Goal: Information Seeking & Learning: Check status

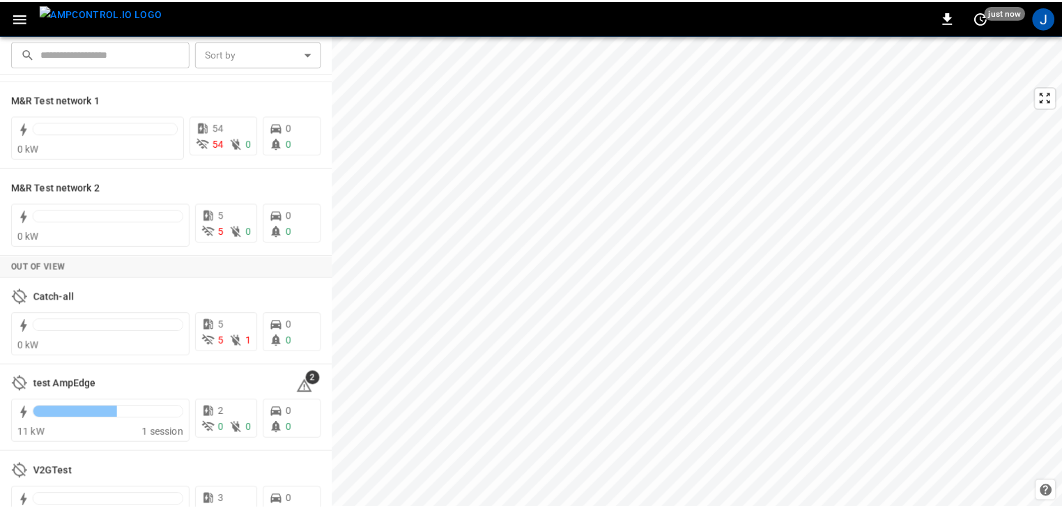
scroll to position [134, 0]
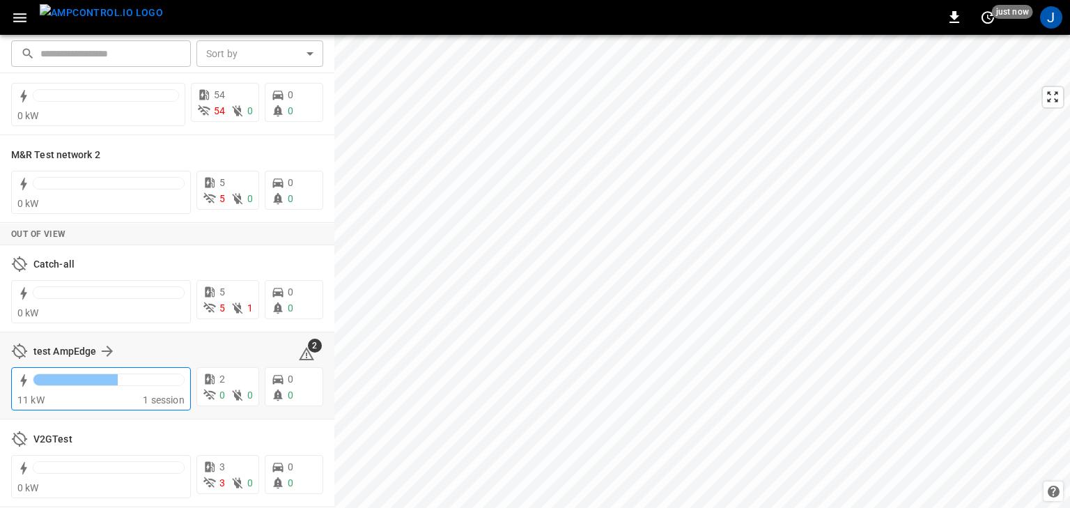
click at [84, 376] on div at bounding box center [75, 379] width 84 height 11
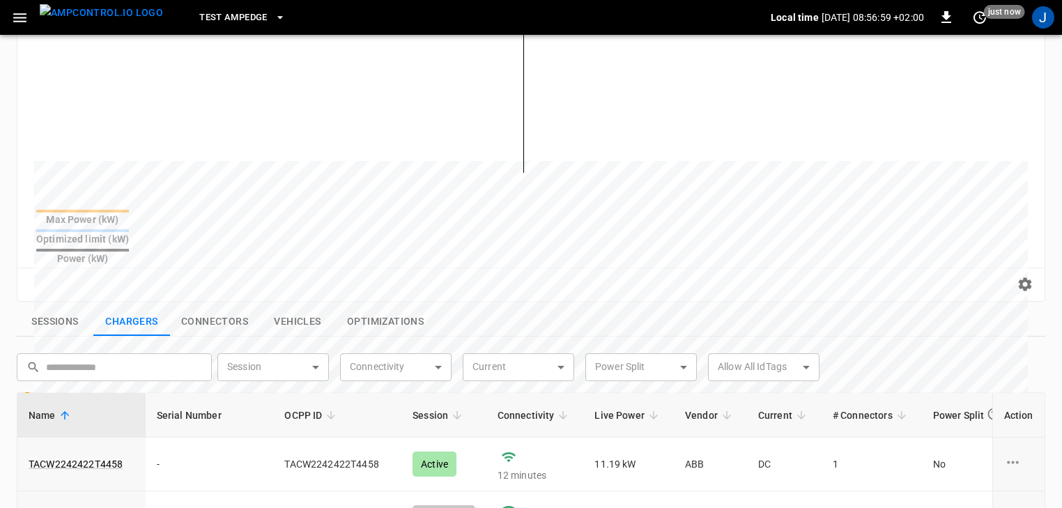
scroll to position [335, 0]
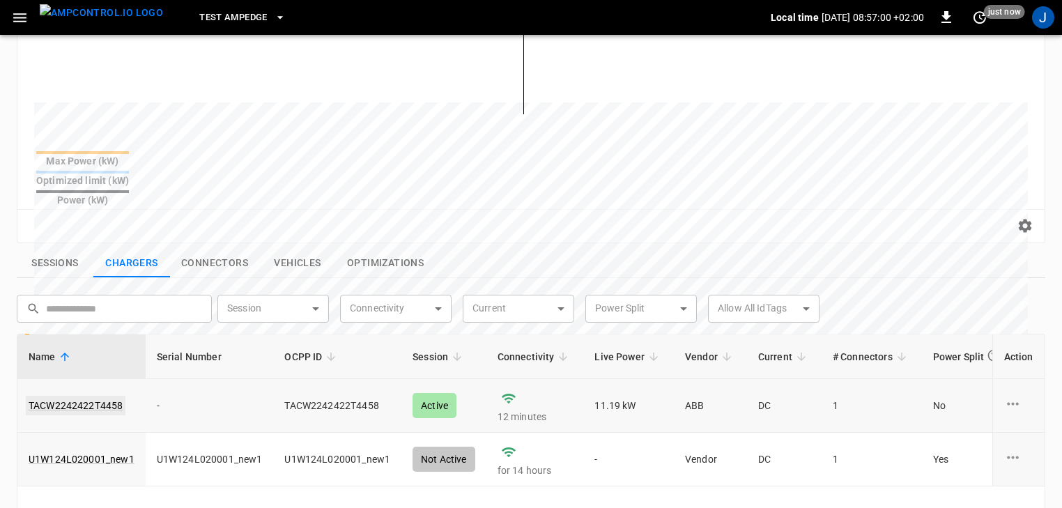
click at [103, 396] on link "TACW2242422T4458" at bounding box center [76, 406] width 100 height 20
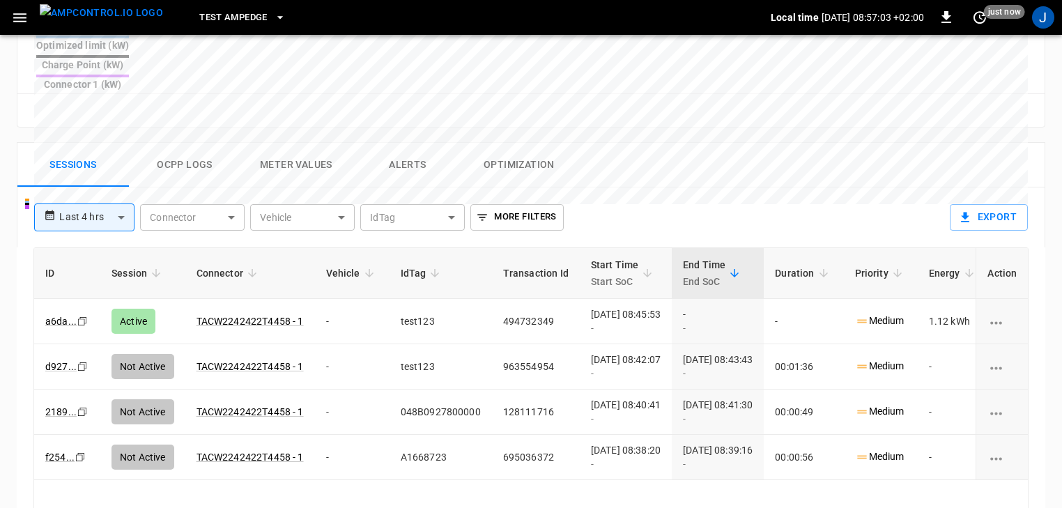
scroll to position [601, 0]
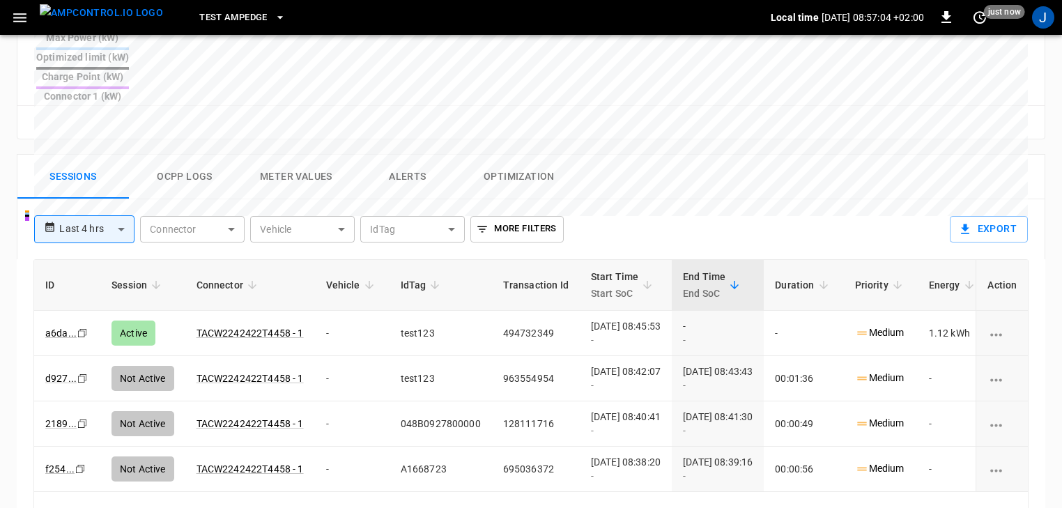
click at [220, 155] on button "Ocpp logs" at bounding box center [185, 177] width 112 height 45
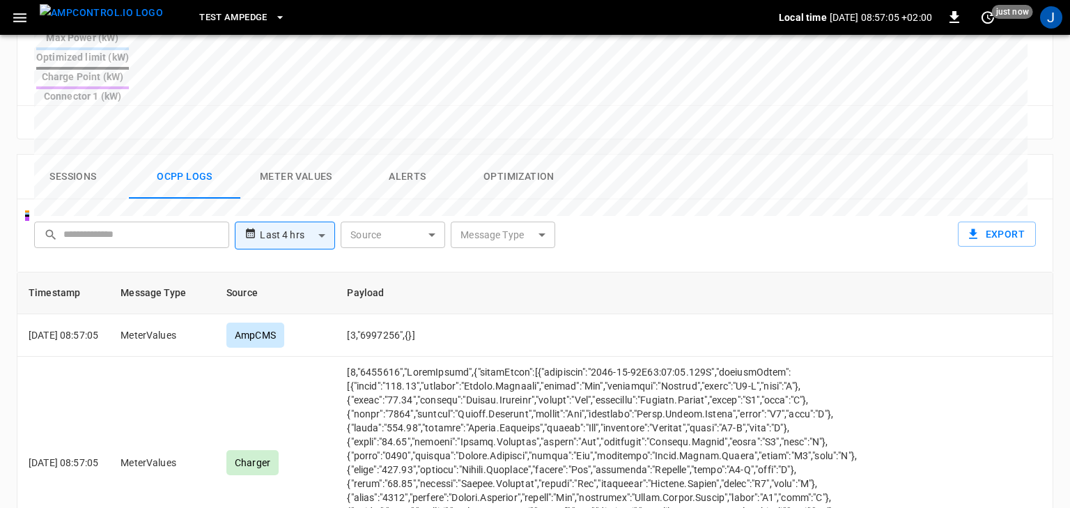
click at [282, 186] on body "**********" at bounding box center [535, 40] width 1070 height 1283
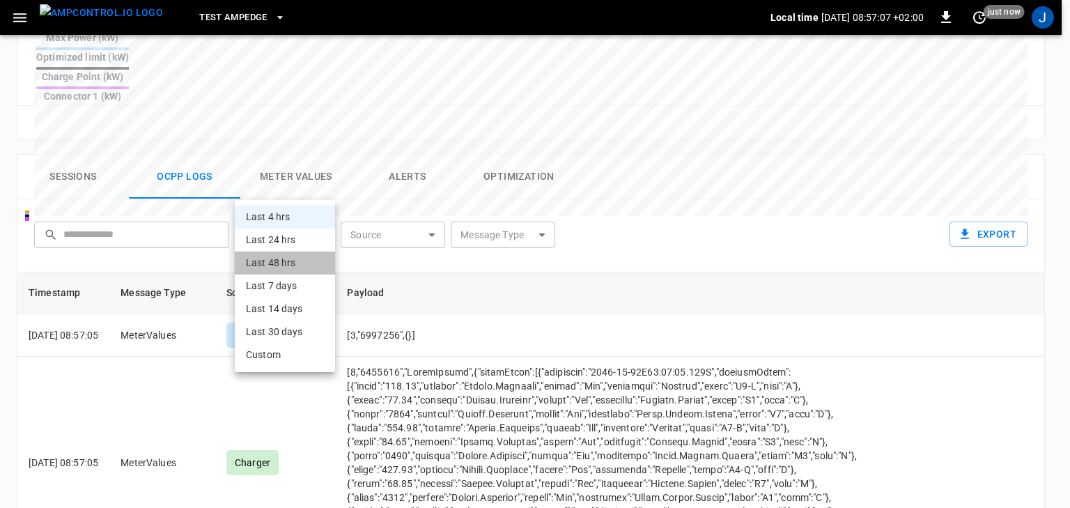
click at [295, 266] on li "Last 48 hrs" at bounding box center [285, 263] width 100 height 23
type input "**********"
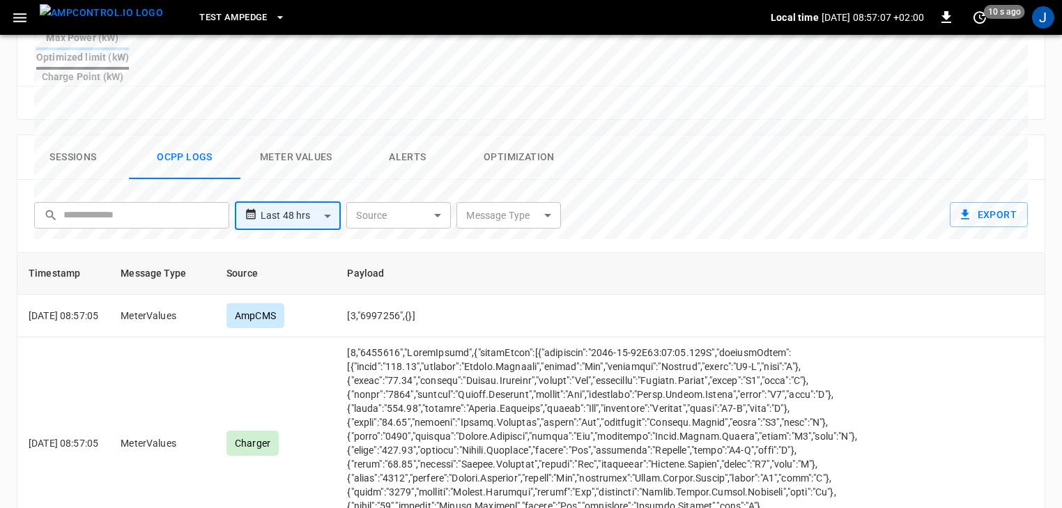
click at [502, 189] on body "**********" at bounding box center [531, 30] width 1062 height 1263
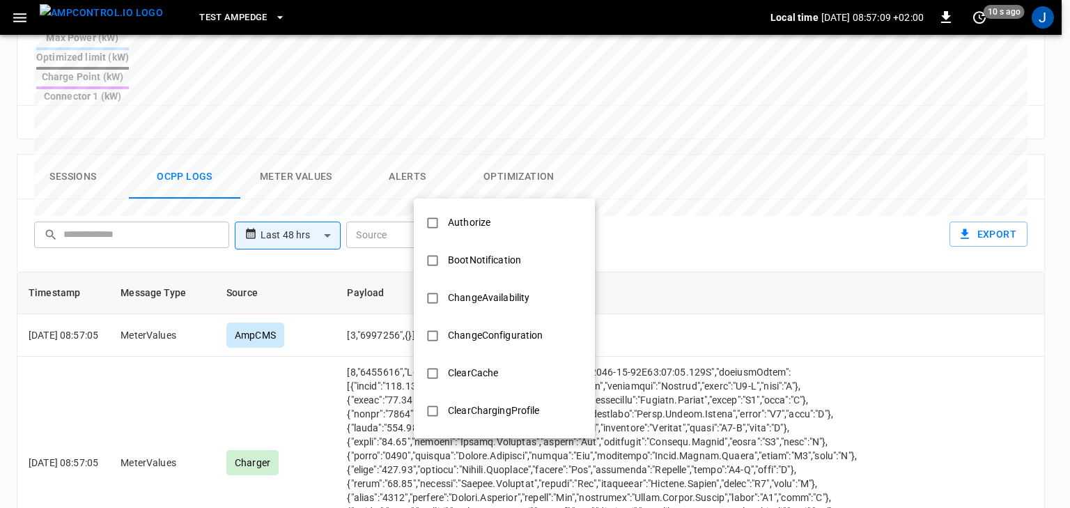
click at [413, 190] on div at bounding box center [535, 254] width 1070 height 508
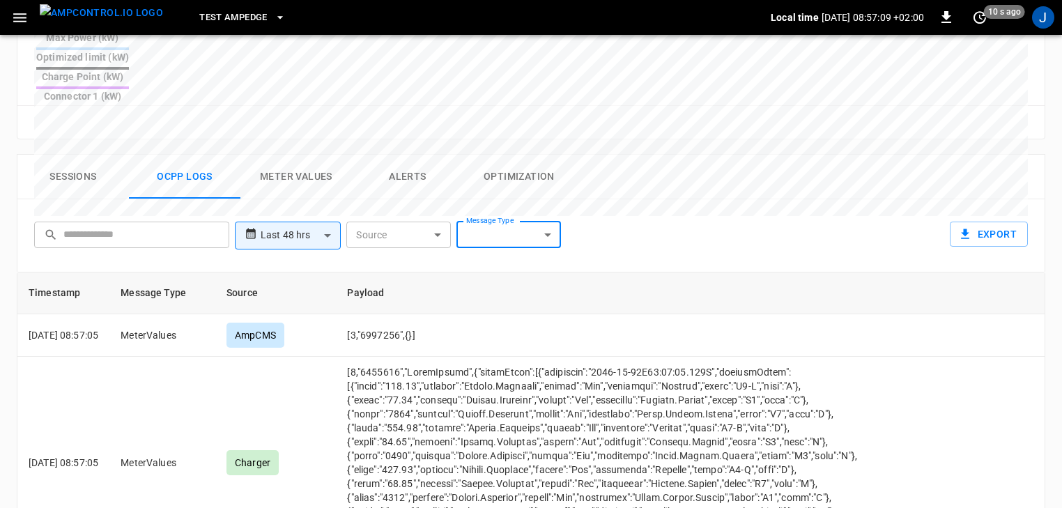
click at [401, 183] on div "Authorize BootNotification ChangeAvailability ChangeConfiguration ClearCache Cl…" at bounding box center [531, 254] width 1062 height 508
click at [406, 189] on body "**********" at bounding box center [531, 40] width 1062 height 1283
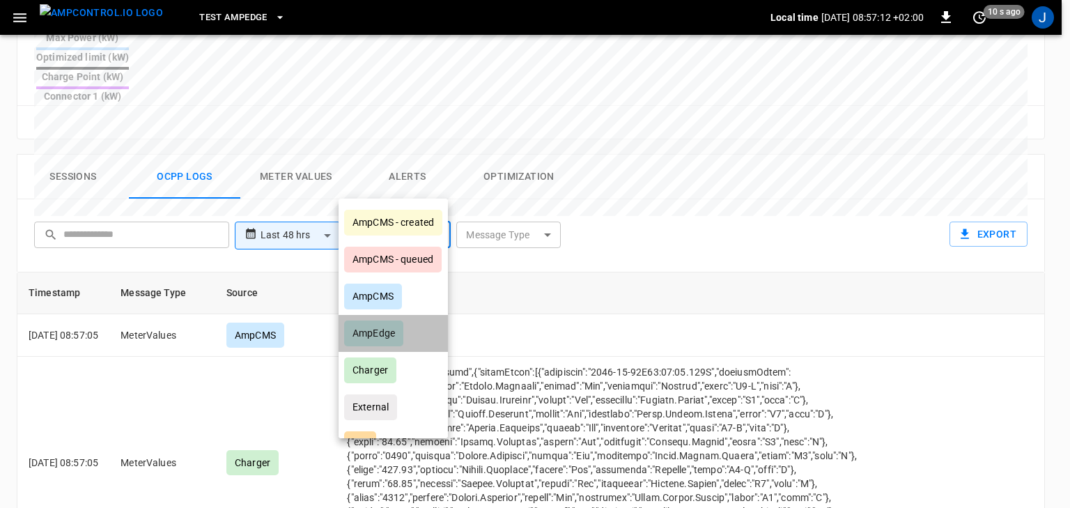
click at [411, 335] on li "AmpEdge" at bounding box center [393, 333] width 109 height 37
type input "*******"
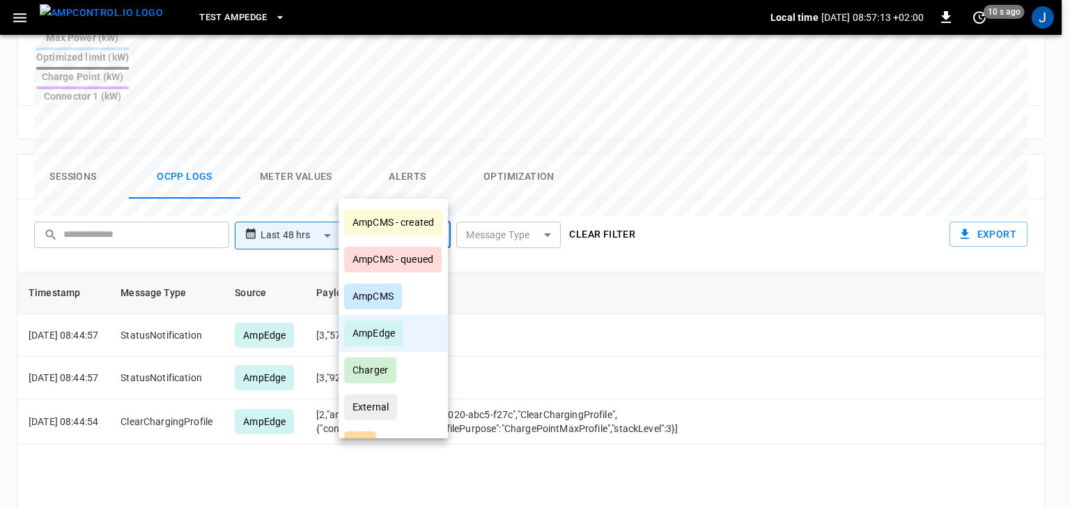
click at [301, 182] on div at bounding box center [535, 254] width 1070 height 508
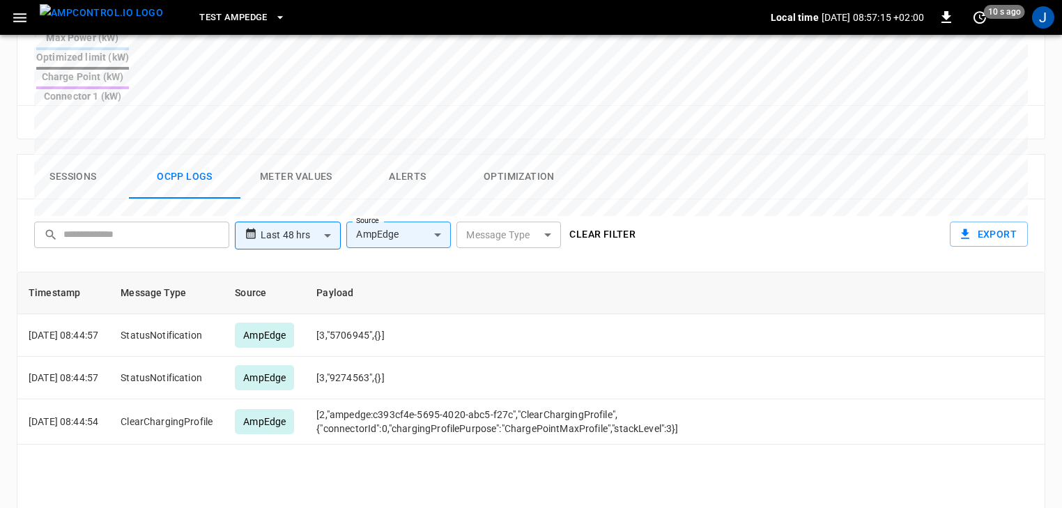
click at [316, 192] on body "**********" at bounding box center [531, 40] width 1062 height 1283
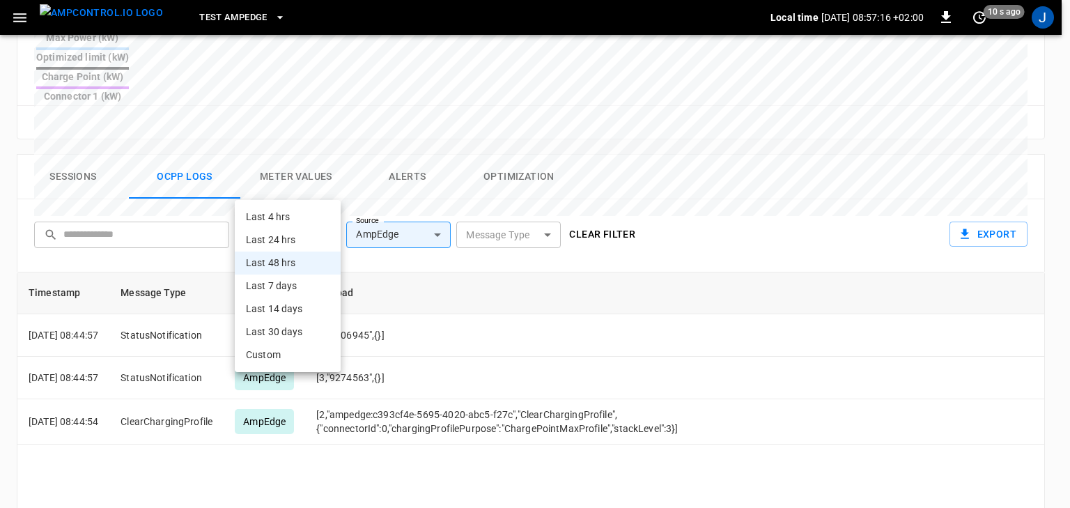
click at [302, 288] on li "Last 7 days" at bounding box center [288, 286] width 106 height 23
type input "**********"
type input "***"
type input "**********"
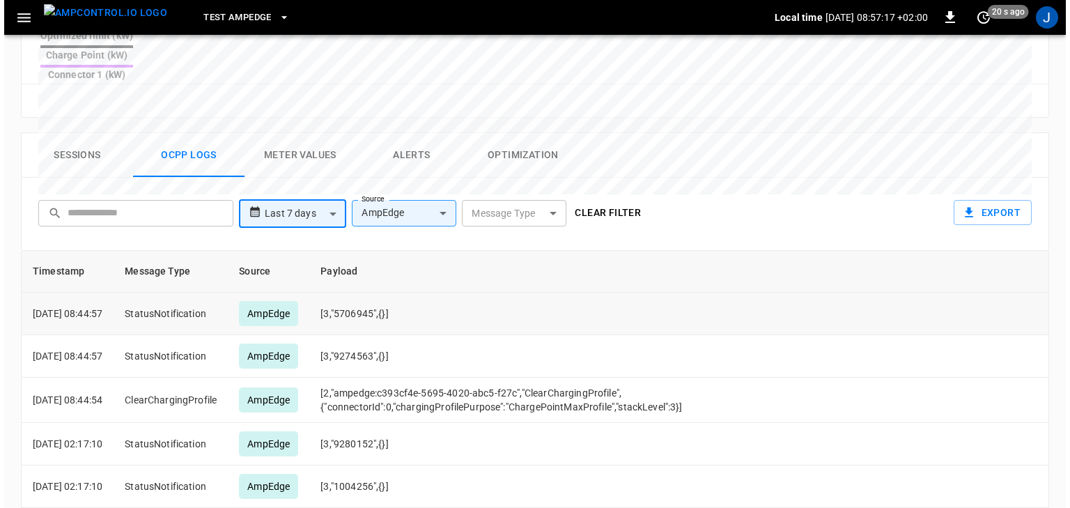
scroll to position [657, 0]
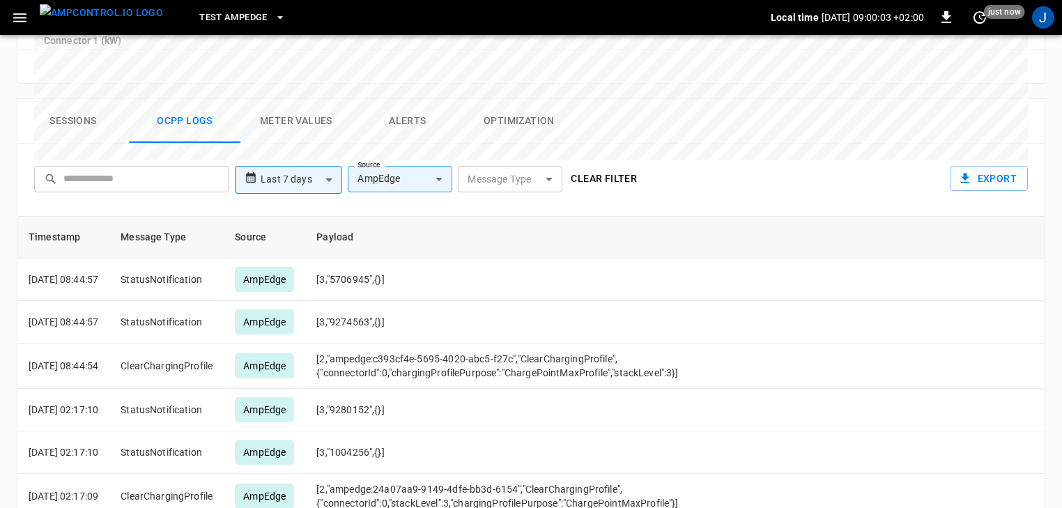
drag, startPoint x: 1040, startPoint y: 17, endPoint x: 1040, endPoint y: 42, distance: 25.1
click at [856, 17] on div "J" at bounding box center [1043, 17] width 22 height 22
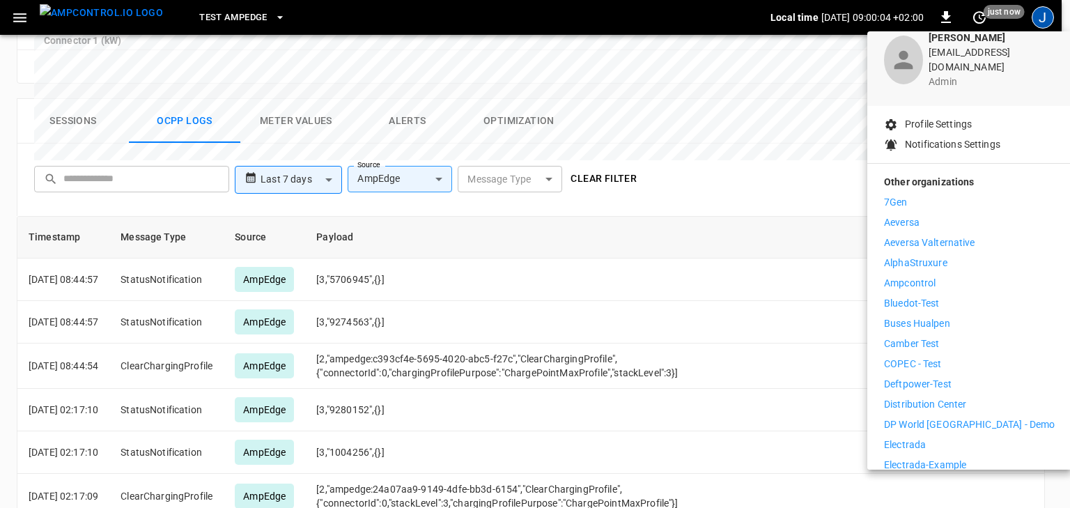
scroll to position [223, 0]
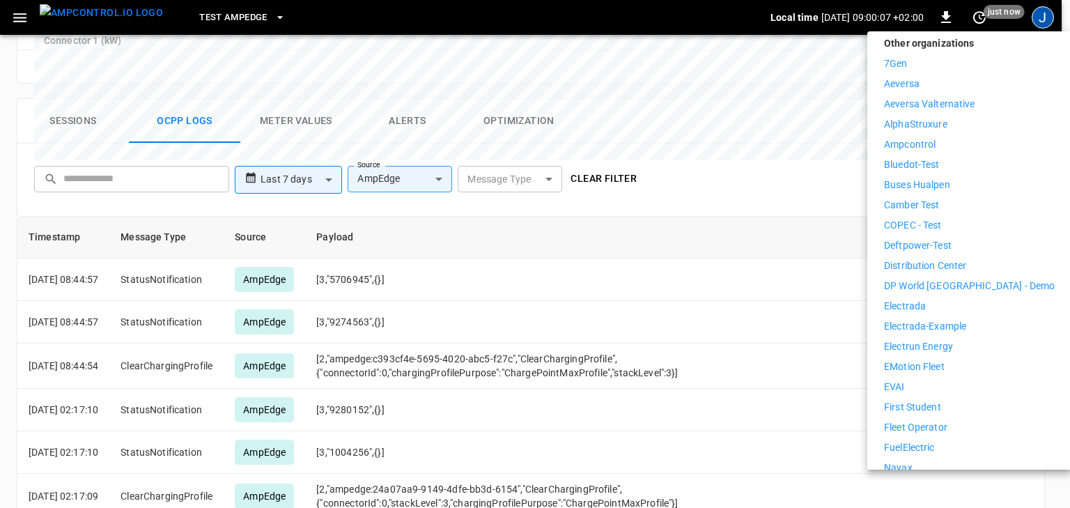
click at [856, 420] on p "Fleet Operator" at bounding box center [915, 427] width 63 height 15
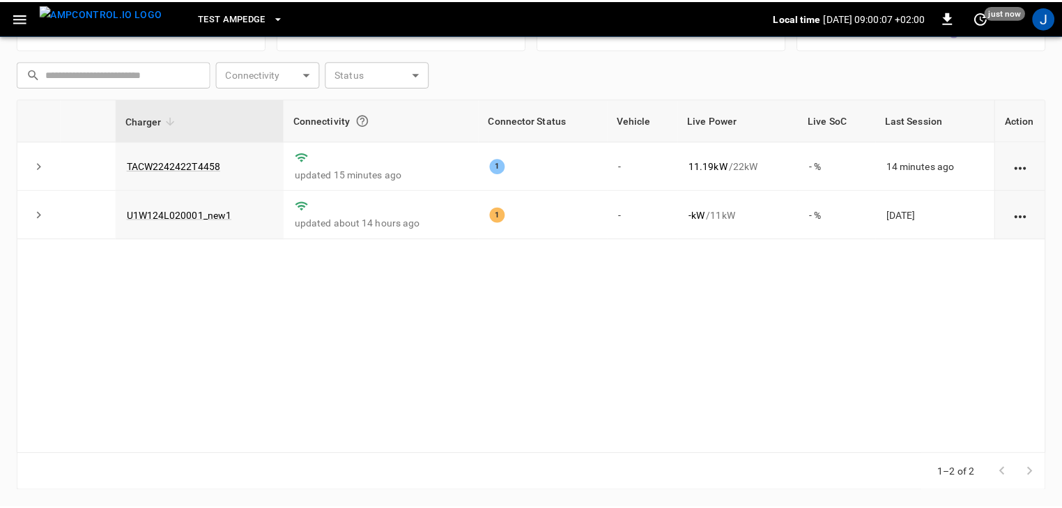
scroll to position [178, 0]
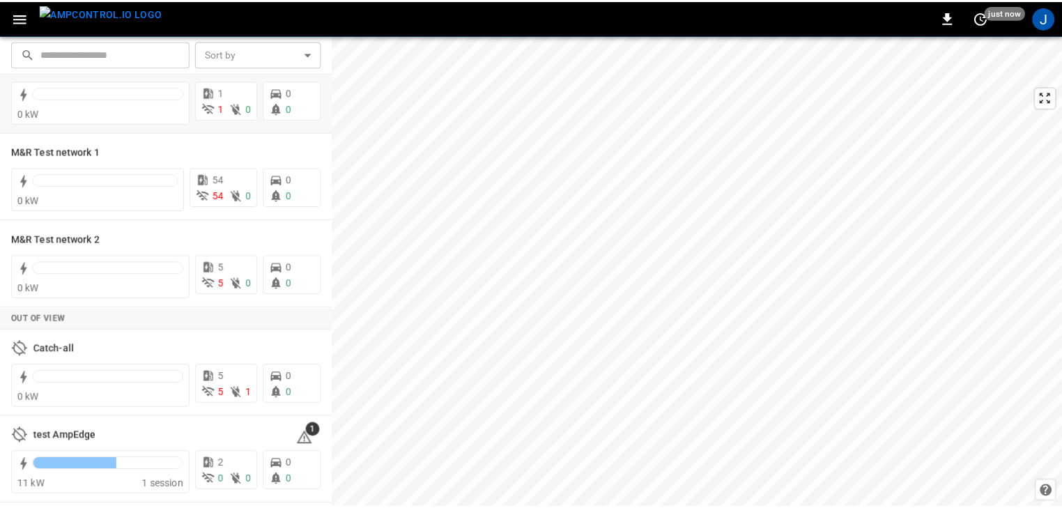
scroll to position [134, 0]
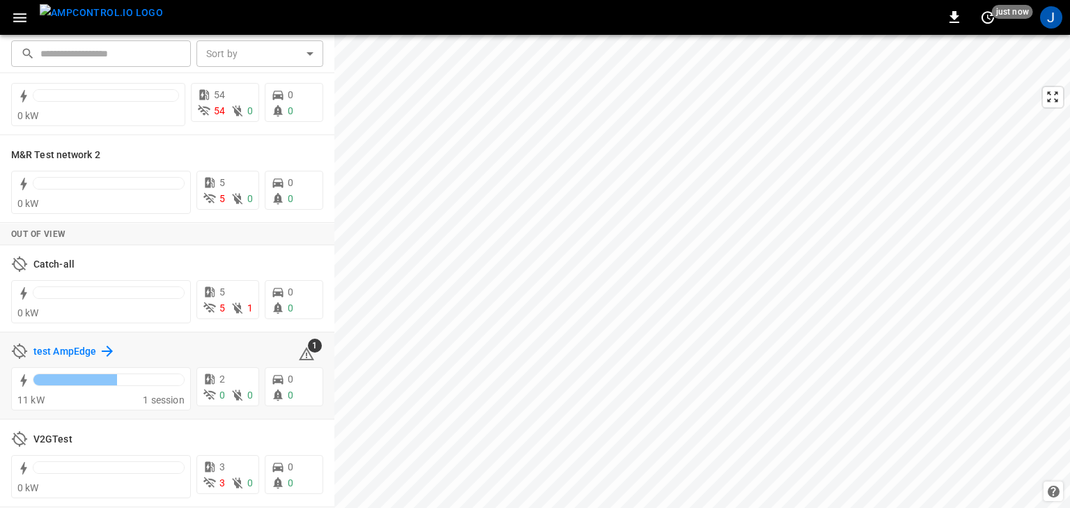
click at [63, 346] on h6 "test AmpEdge" at bounding box center [64, 351] width 63 height 15
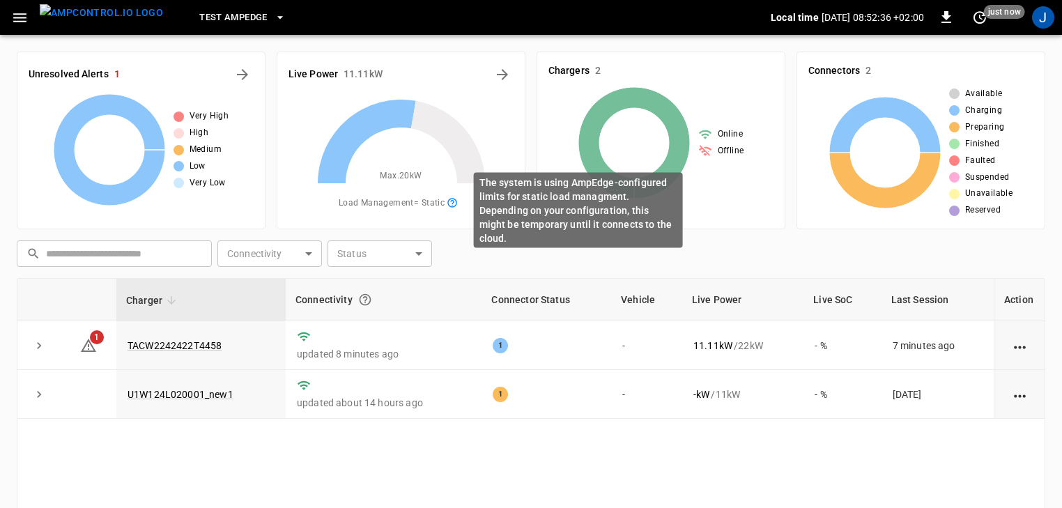
click at [452, 207] on icon "The system is using AmpEdge-configured limits for static load managment. Depend…" at bounding box center [452, 202] width 11 height 11
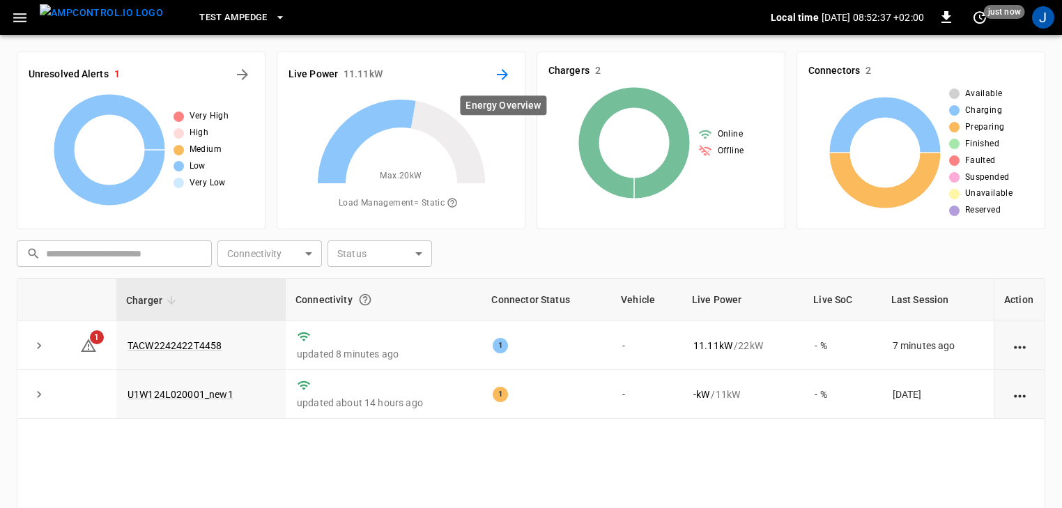
click at [507, 74] on icon "Energy Overview" at bounding box center [502, 74] width 11 height 11
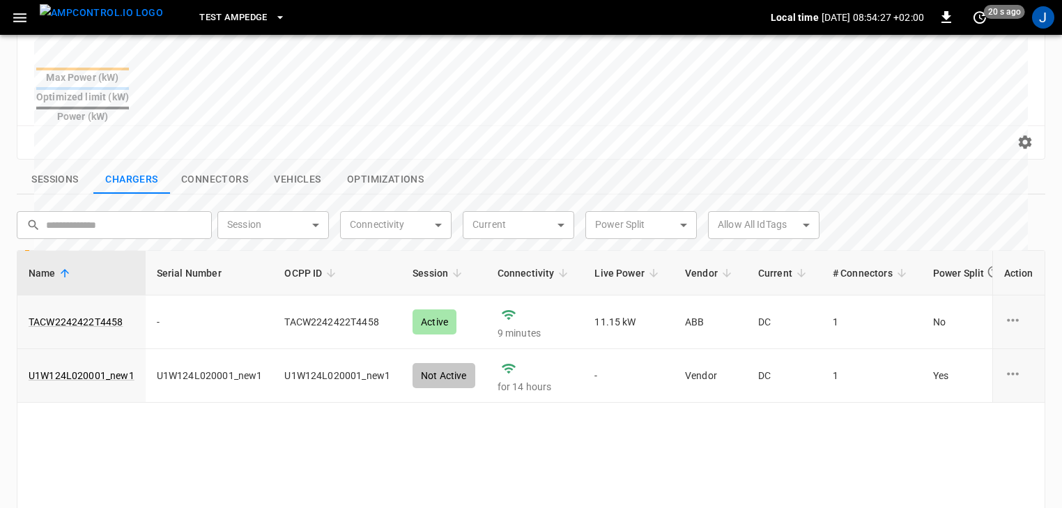
scroll to position [502, 0]
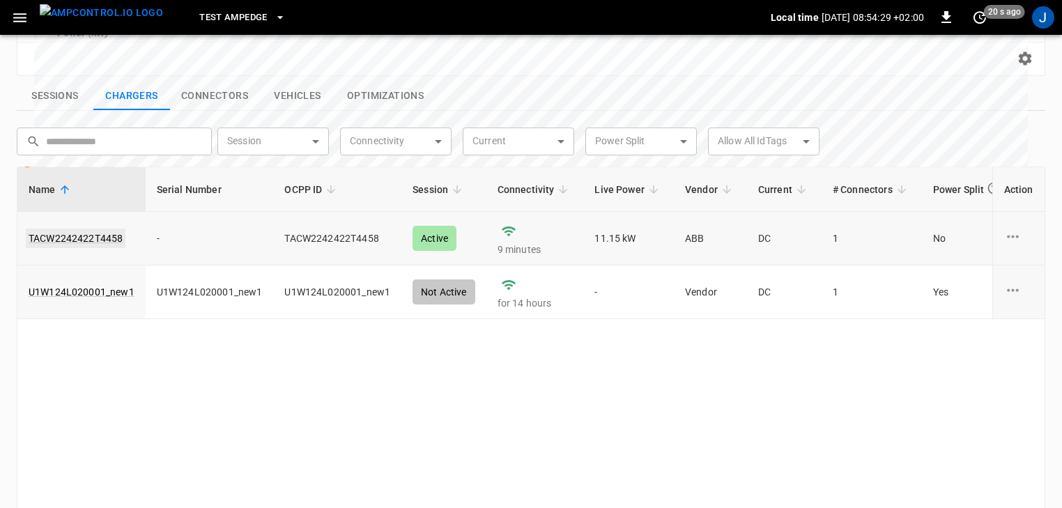
click at [110, 229] on link "TACW2242422T4458" at bounding box center [76, 239] width 100 height 20
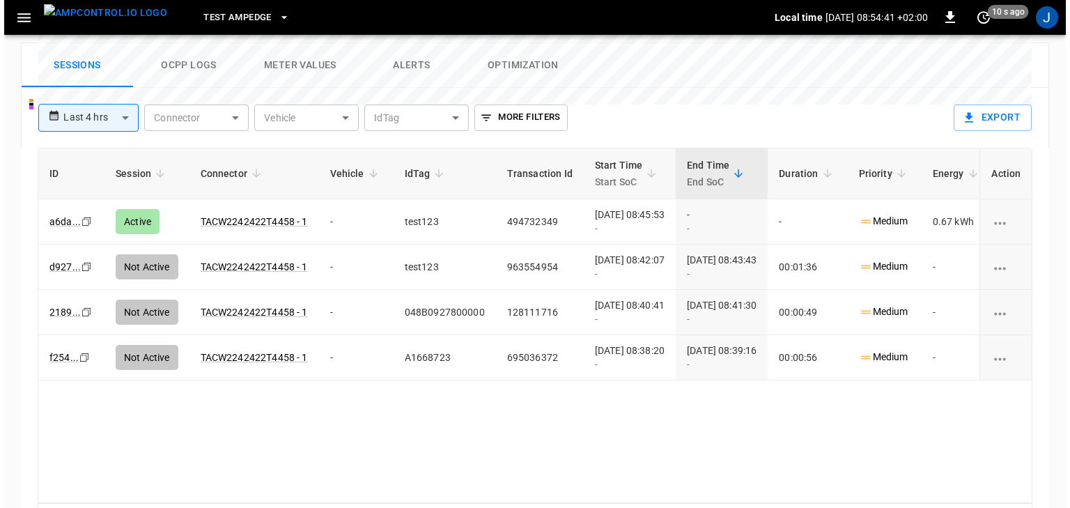
scroll to position [546, 0]
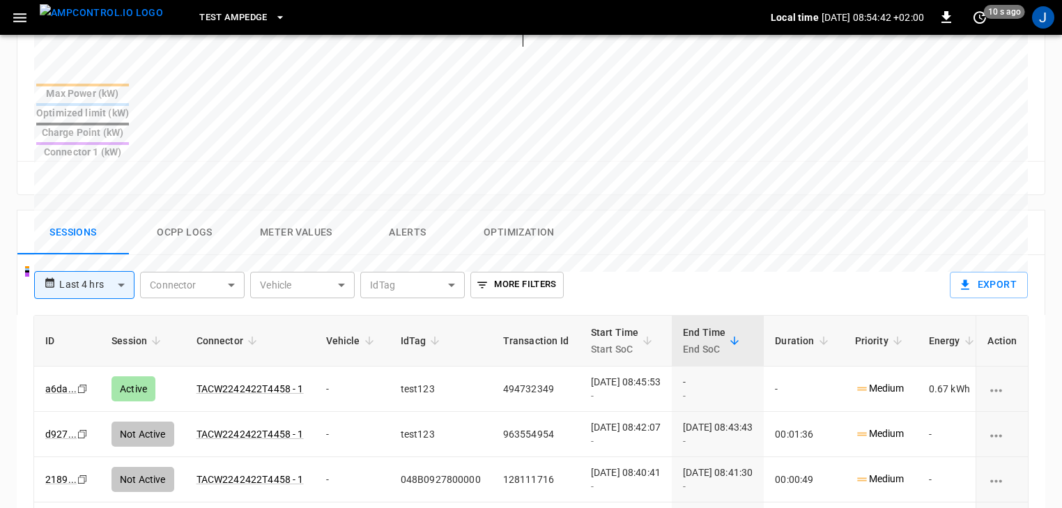
click at [201, 210] on button "Ocpp logs" at bounding box center [185, 232] width 112 height 45
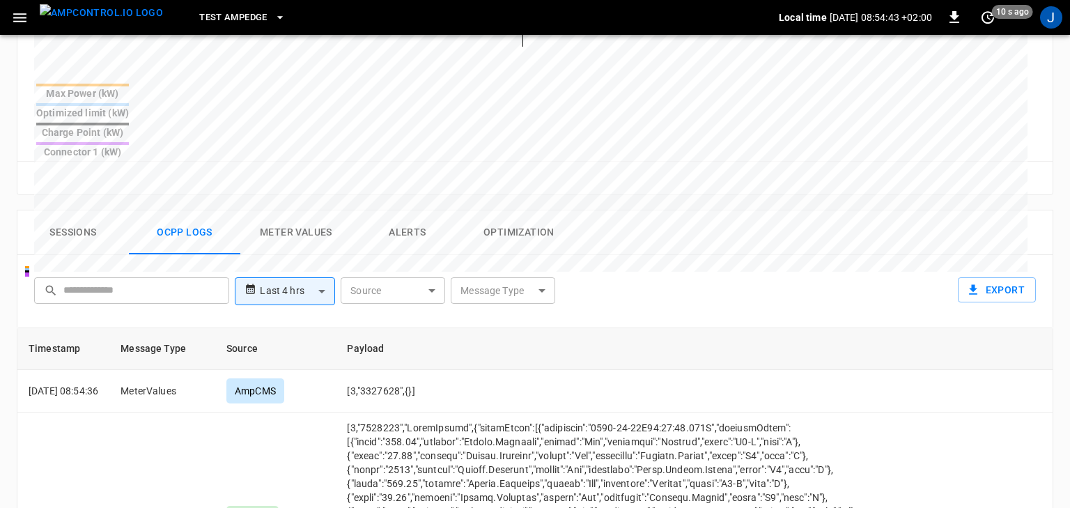
click at [391, 243] on body "**********" at bounding box center [535, 95] width 1070 height 1283
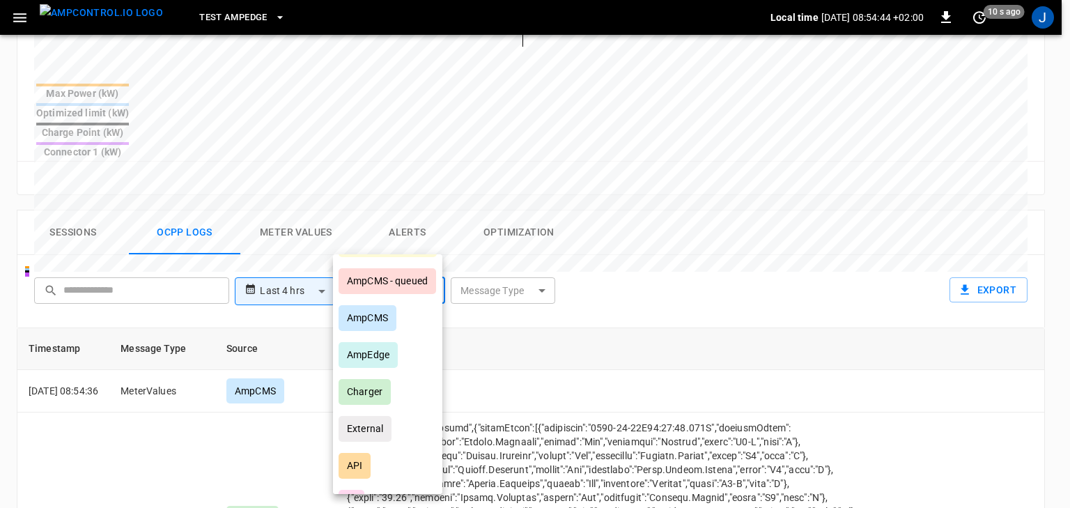
scroll to position [67, 0]
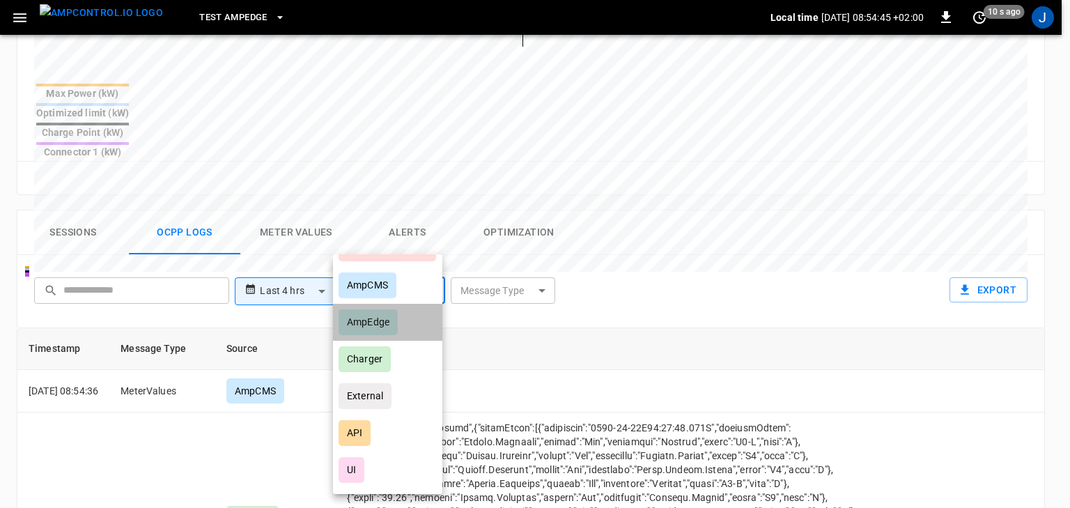
click at [389, 330] on div "AmpEdge" at bounding box center [368, 322] width 59 height 26
type input "*******"
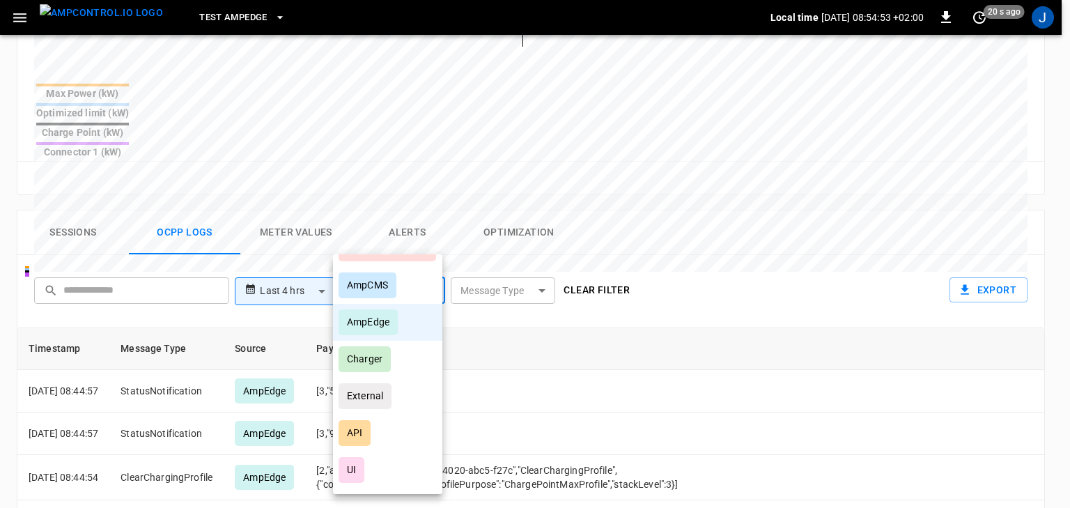
click at [376, 327] on div "AmpEdge" at bounding box center [368, 322] width 59 height 26
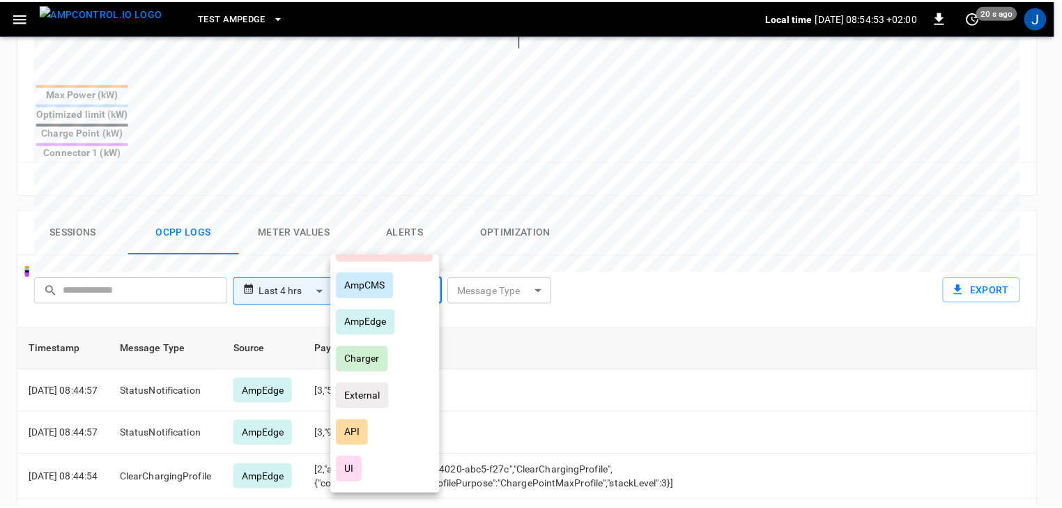
scroll to position [0, 0]
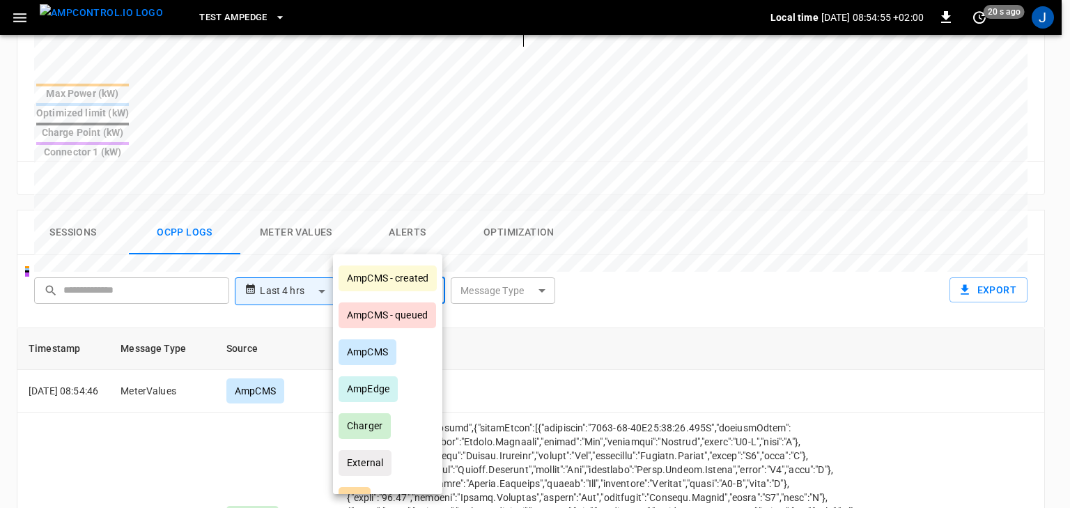
click at [613, 252] on div at bounding box center [535, 254] width 1070 height 508
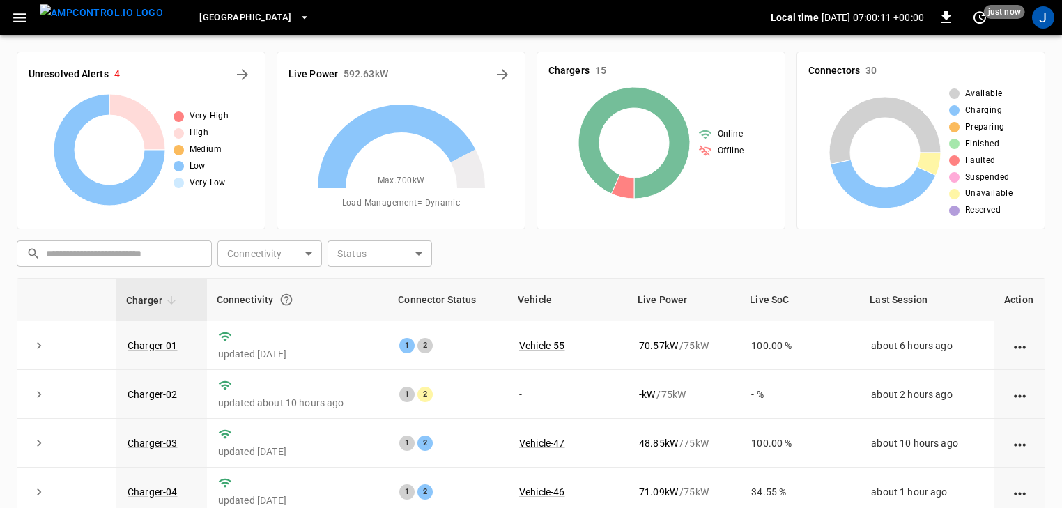
click at [9, 18] on button "button" at bounding box center [20, 18] width 29 height 26
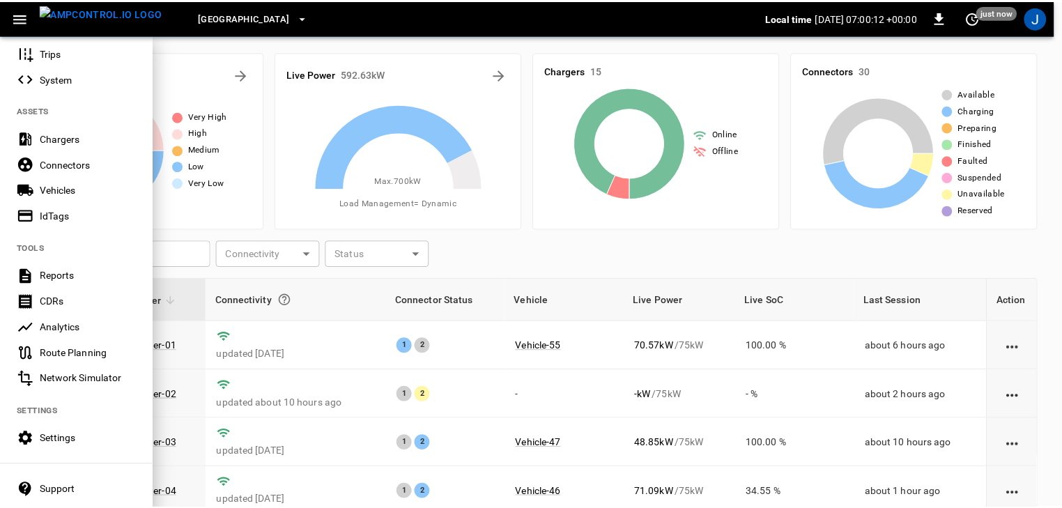
scroll to position [322, 0]
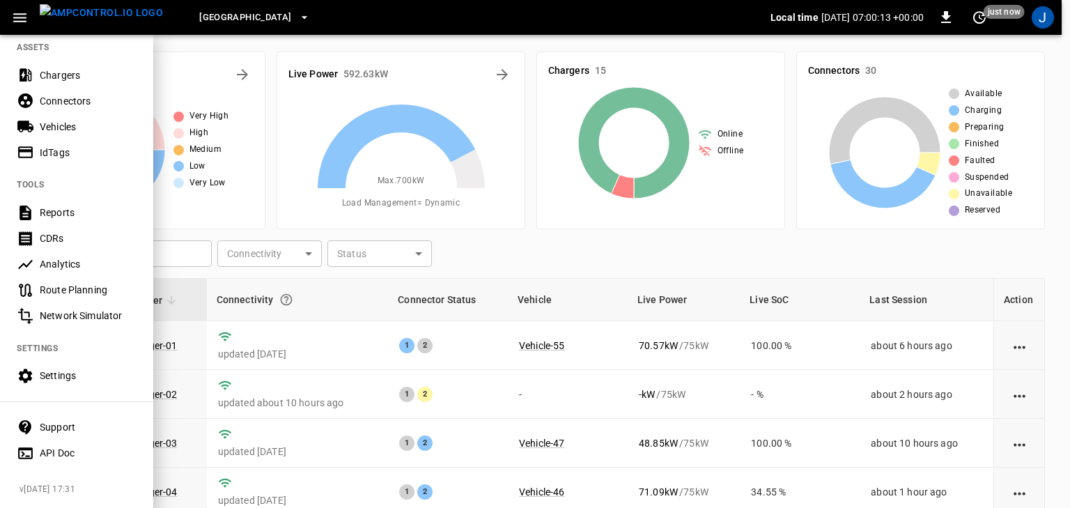
drag, startPoint x: 63, startPoint y: 377, endPoint x: 59, endPoint y: 364, distance: 13.2
click at [63, 377] on div "Settings" at bounding box center [76, 376] width 153 height 26
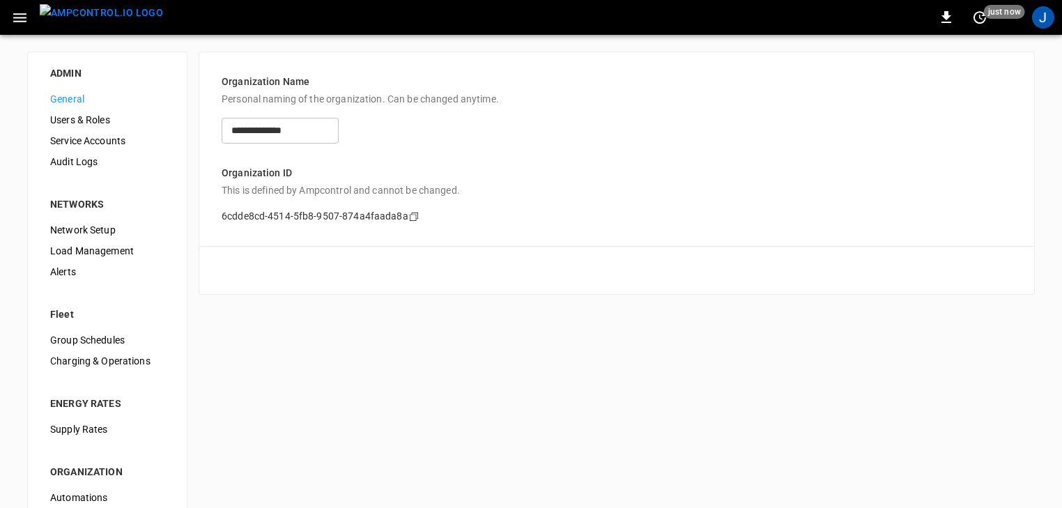
click at [59, 151] on div "Audit Logs" at bounding box center [107, 161] width 137 height 21
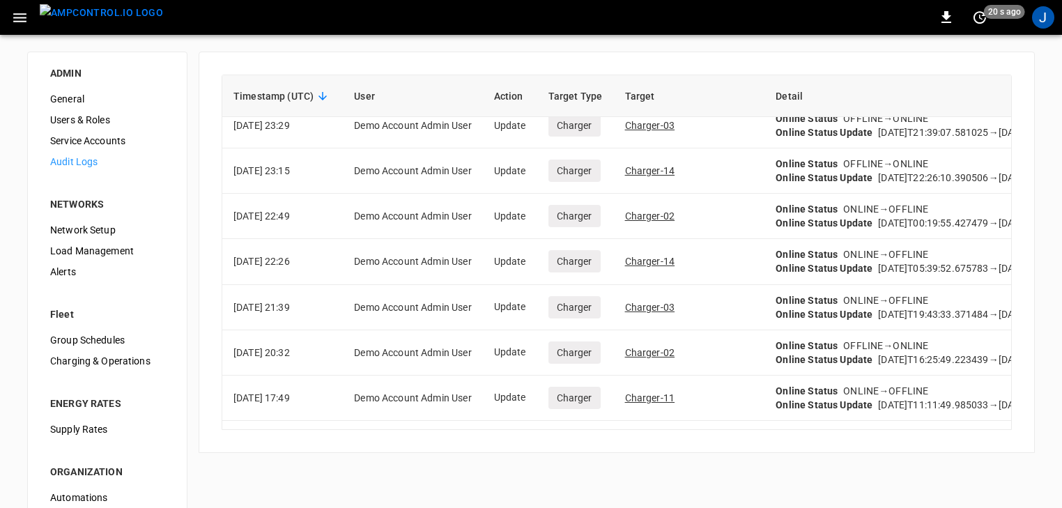
scroll to position [892, 0]
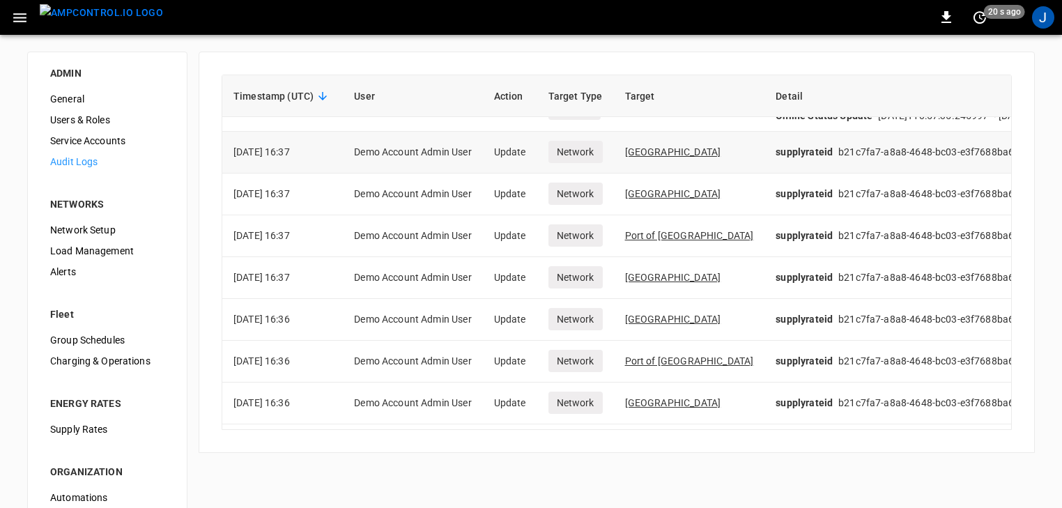
drag, startPoint x: 308, startPoint y: 155, endPoint x: 318, endPoint y: 155, distance: 9.8
click at [318, 155] on td "2025-09-03 16:37" at bounding box center [282, 153] width 121 height 42
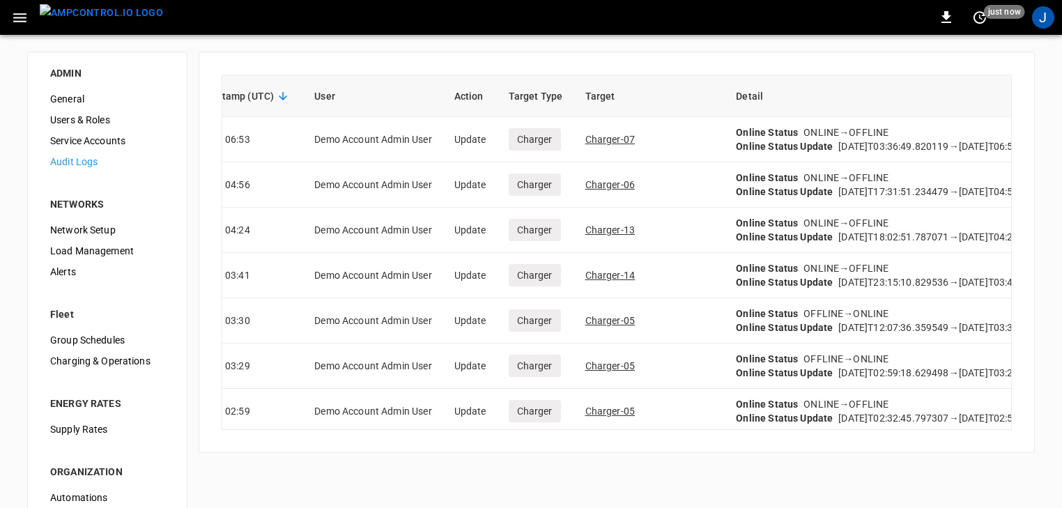
scroll to position [0, 116]
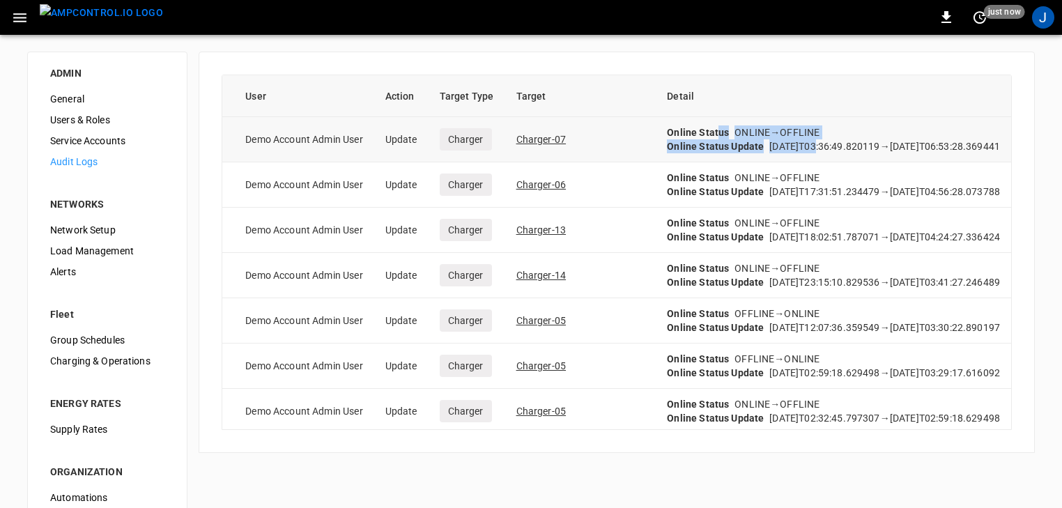
drag, startPoint x: 877, startPoint y: 144, endPoint x: 656, endPoint y: 132, distance: 221.3
click at [667, 132] on div "Online Status ONLINE → OFFLINE Online Status Update 2025-09-01T03:36:49.820119 …" at bounding box center [833, 139] width 333 height 28
click at [667, 173] on strong "Online Status" at bounding box center [698, 177] width 62 height 11
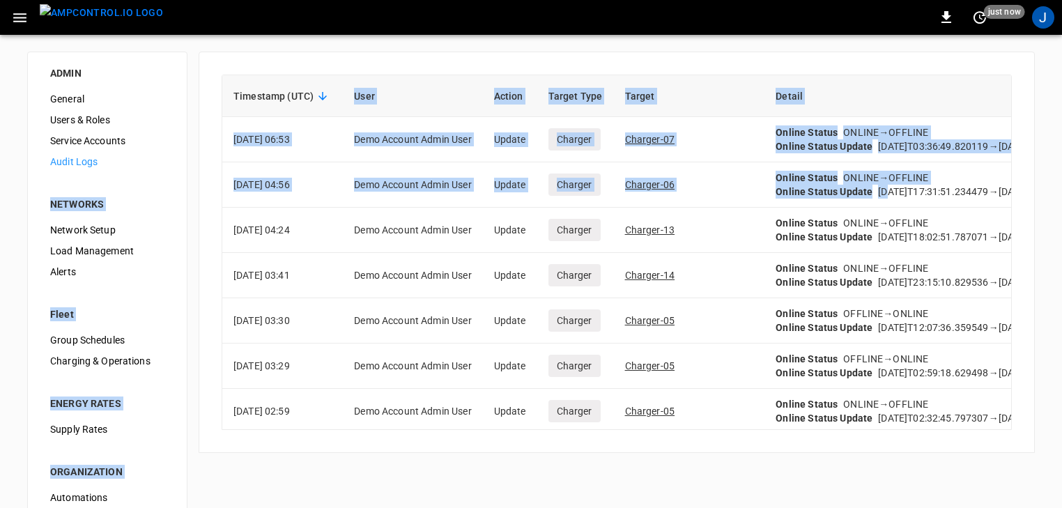
drag, startPoint x: 718, startPoint y: 187, endPoint x: 181, endPoint y: 154, distance: 538.3
click at [181, 154] on div "ADMIN General Users & Roles Service Accounts Audit Logs NETWORKS Network Setup …" at bounding box center [531, 351] width 1062 height 633
click at [375, 136] on td "Demo Account Admin User" at bounding box center [412, 139] width 139 height 45
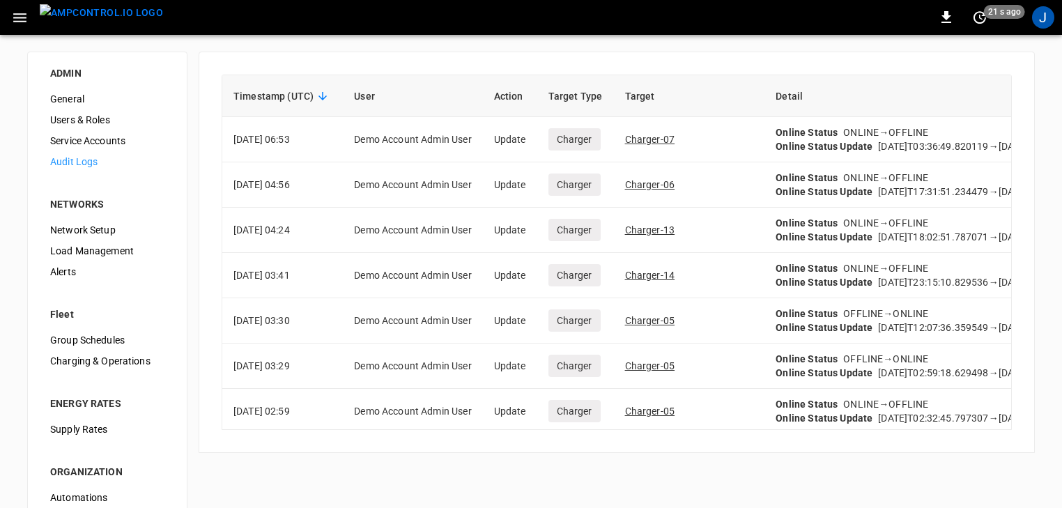
click at [1045, 22] on div "J" at bounding box center [1043, 17] width 22 height 22
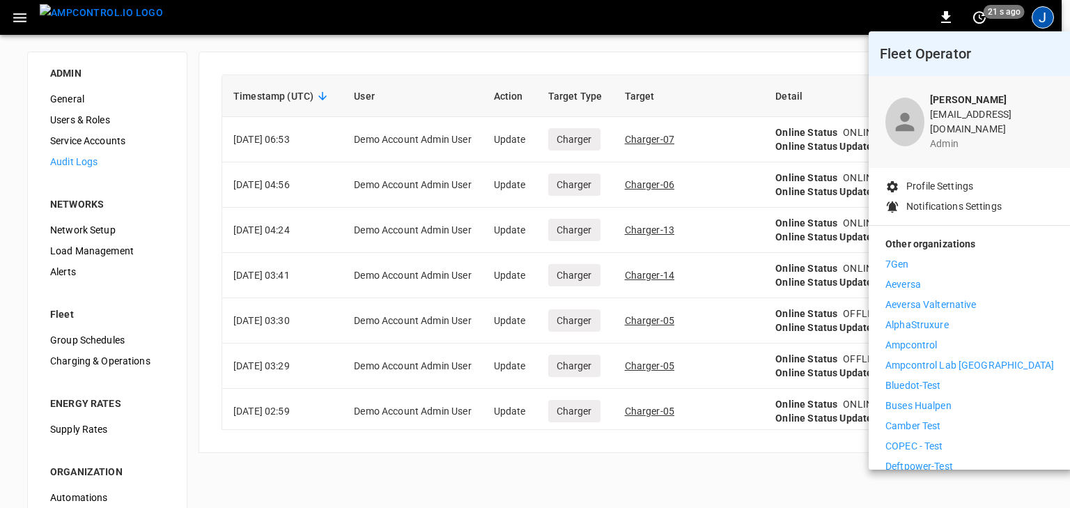
drag, startPoint x: 413, startPoint y: 47, endPoint x: 341, endPoint y: 60, distance: 72.9
click at [412, 47] on div at bounding box center [535, 254] width 1070 height 508
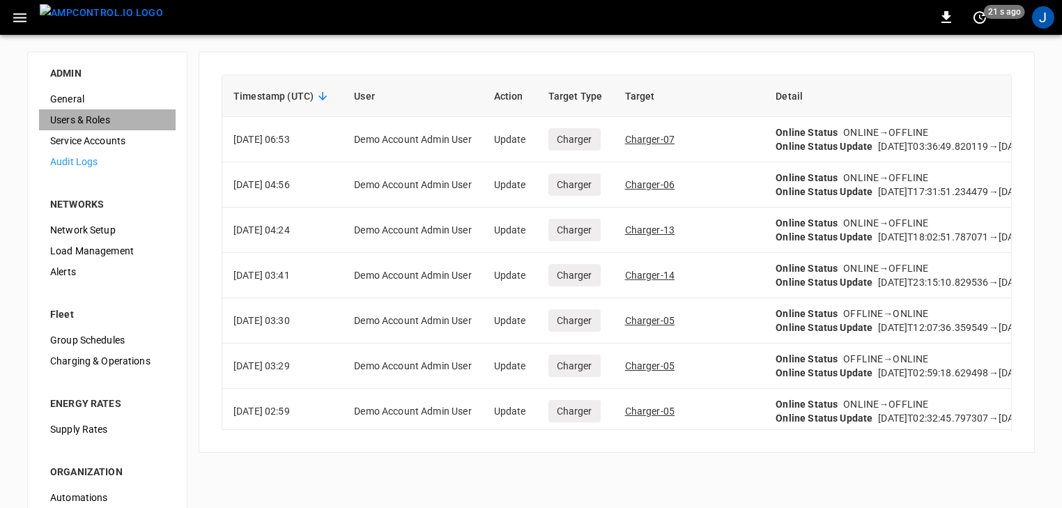
click at [95, 123] on span "Users & Roles" at bounding box center [107, 120] width 114 height 15
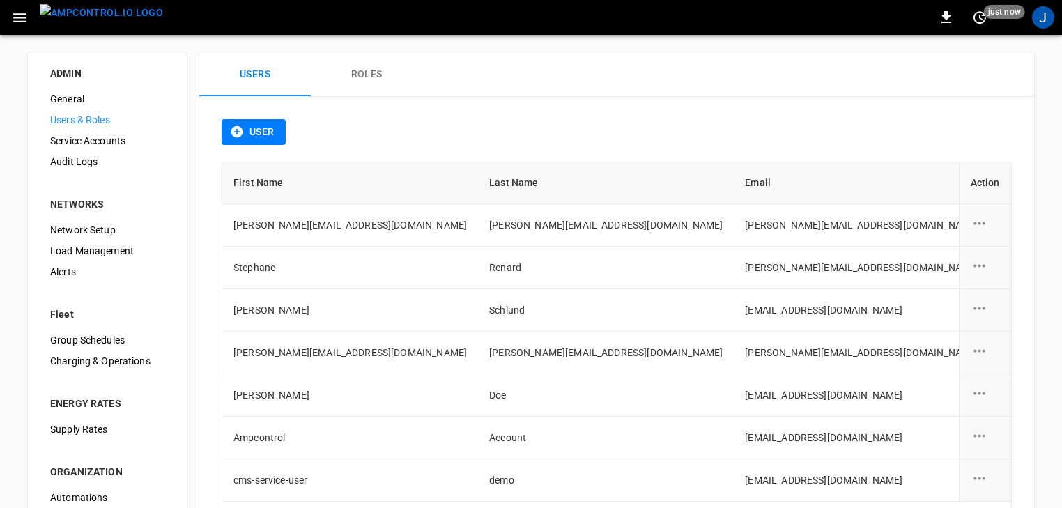
click at [337, 89] on button "Roles" at bounding box center [367, 74] width 112 height 45
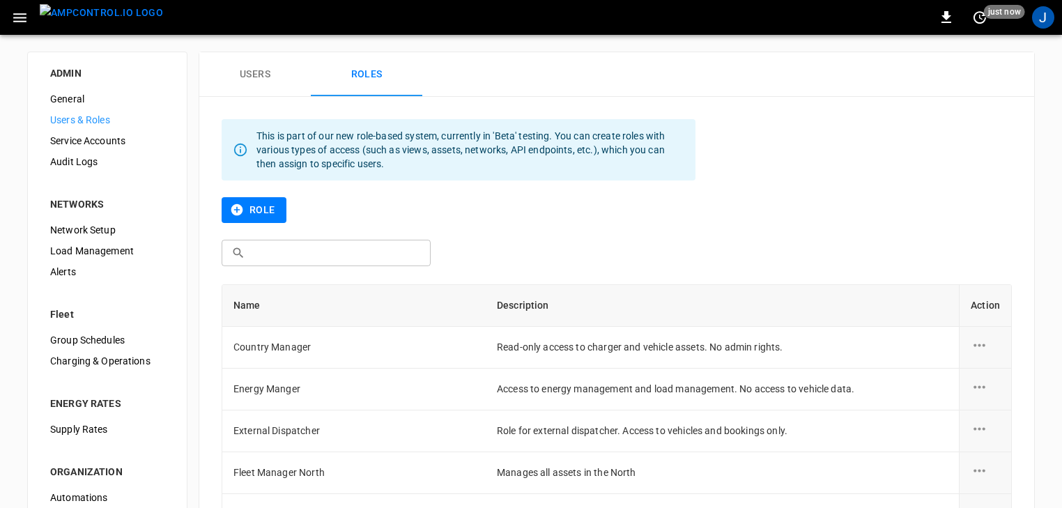
click at [252, 86] on button "Users" at bounding box center [255, 74] width 112 height 45
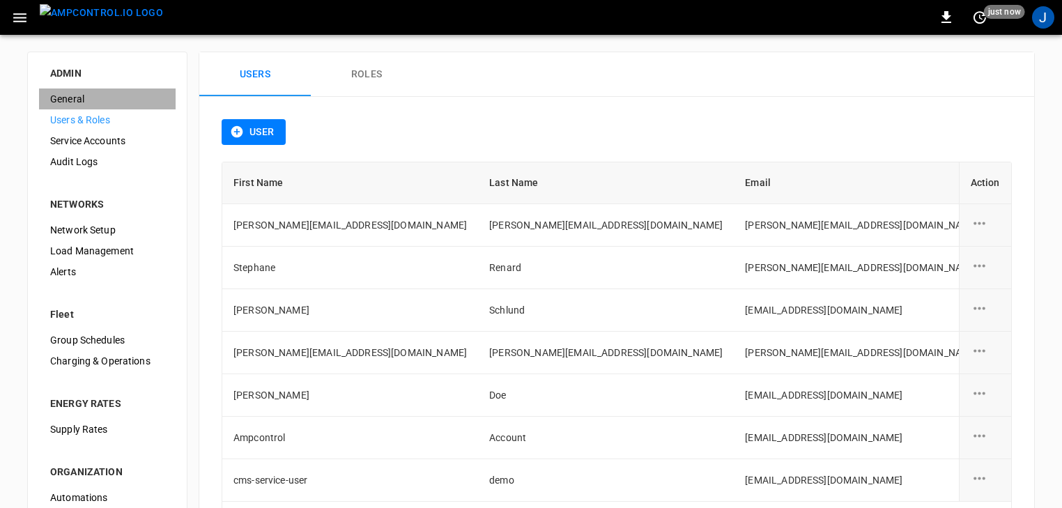
click at [81, 98] on span "General" at bounding box center [107, 99] width 114 height 15
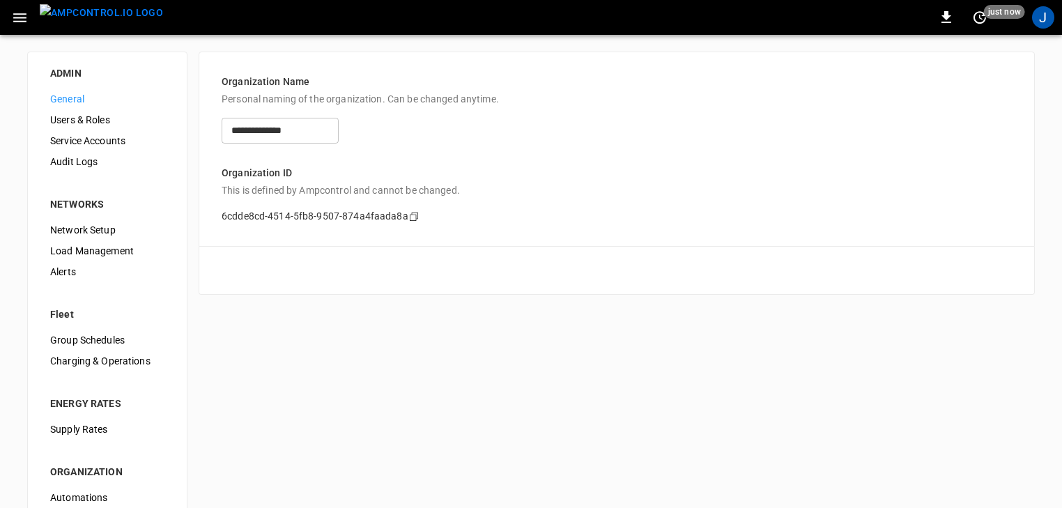
click at [92, 140] on span "Service Accounts" at bounding box center [107, 141] width 114 height 15
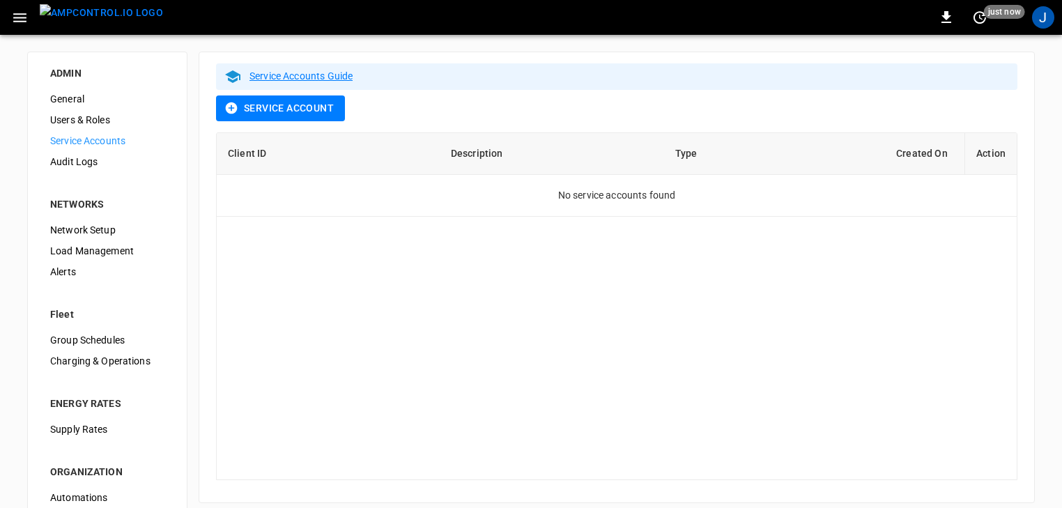
click at [90, 150] on div "Service Accounts" at bounding box center [107, 140] width 137 height 21
click at [93, 158] on span "Audit Logs" at bounding box center [107, 162] width 114 height 15
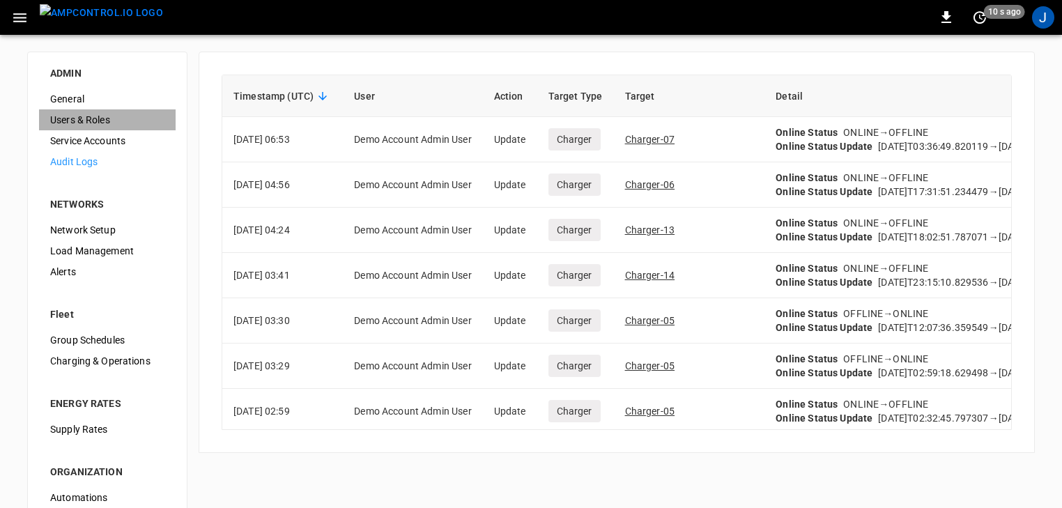
click at [92, 111] on div "Users & Roles" at bounding box center [107, 119] width 137 height 21
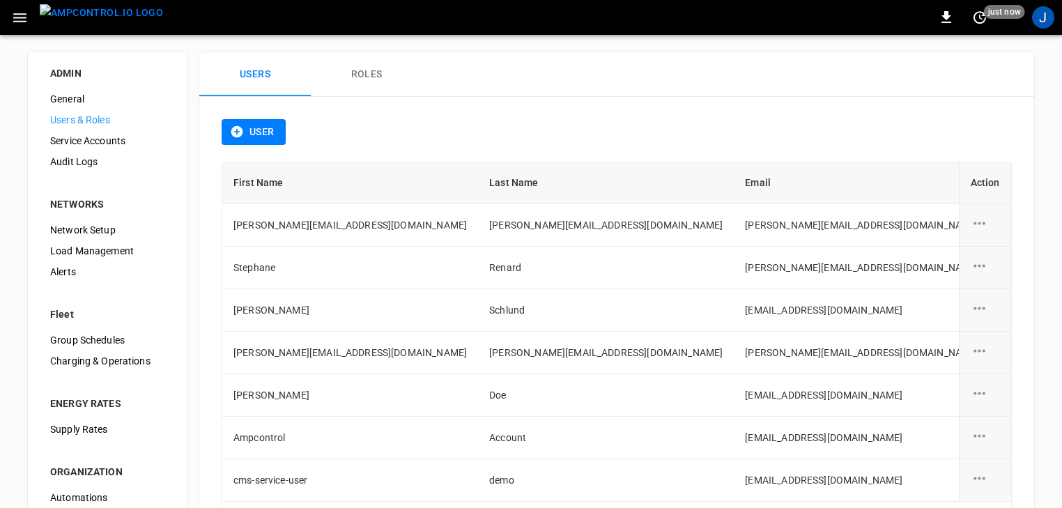
click at [75, 157] on span "Audit Logs" at bounding box center [107, 162] width 114 height 15
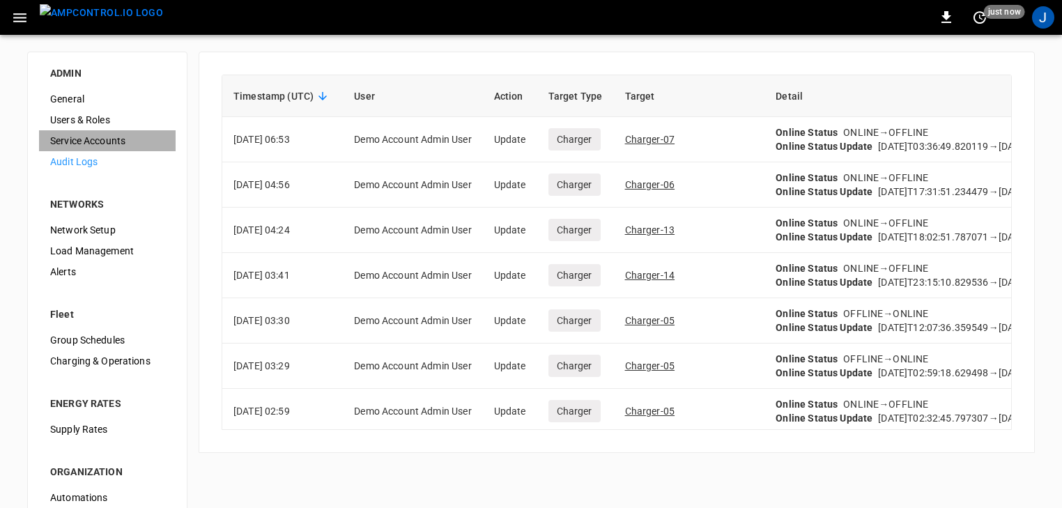
click at [110, 132] on div "Service Accounts" at bounding box center [107, 140] width 137 height 21
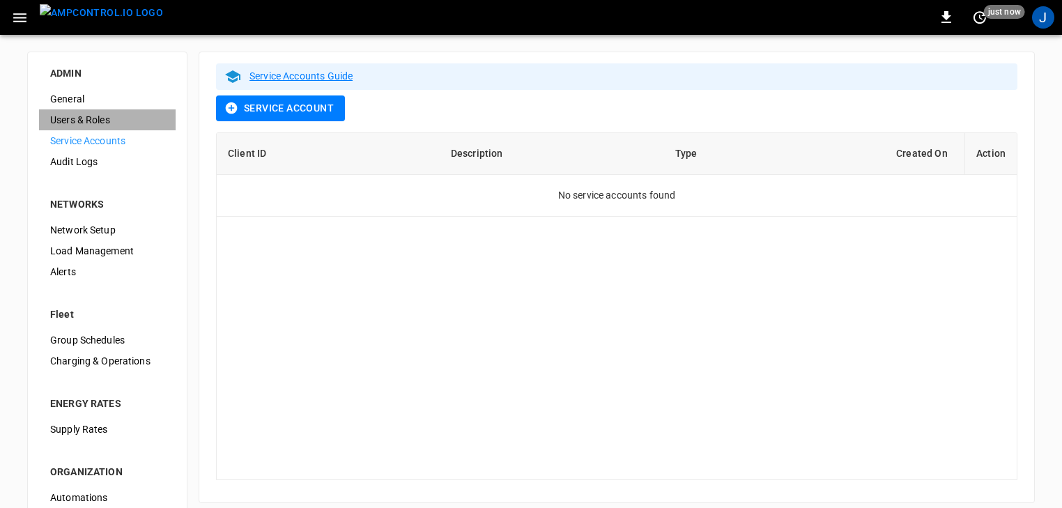
click at [102, 117] on span "Users & Roles" at bounding box center [107, 120] width 114 height 15
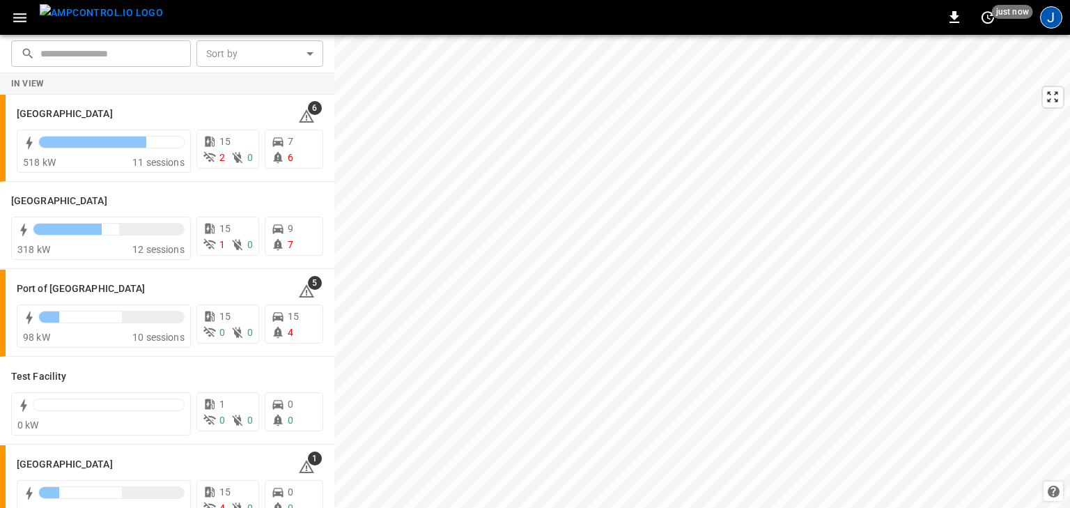
click at [1062, 17] on div "J" at bounding box center [1051, 17] width 22 height 22
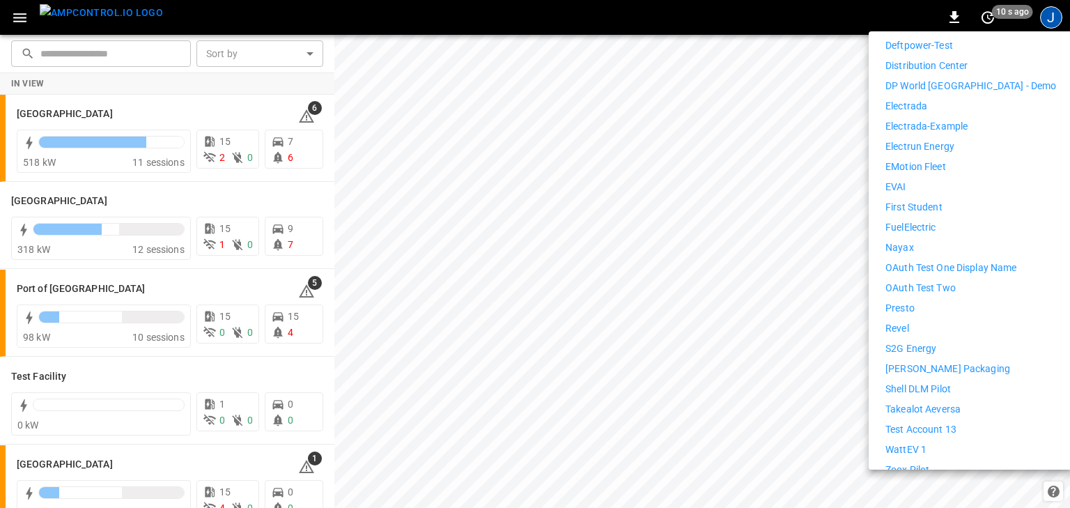
scroll to position [468, 0]
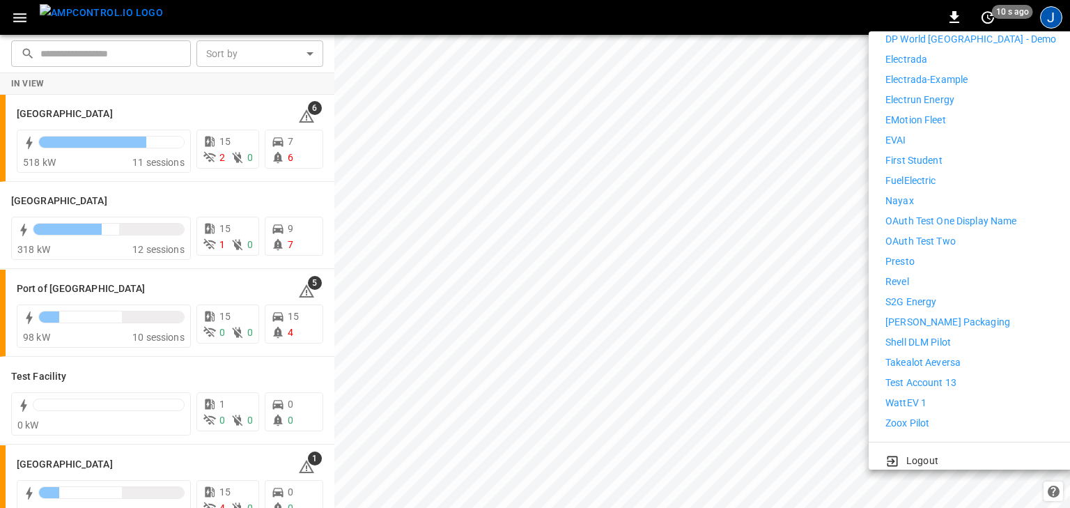
click at [909, 275] on p "Revel" at bounding box center [898, 282] width 24 height 15
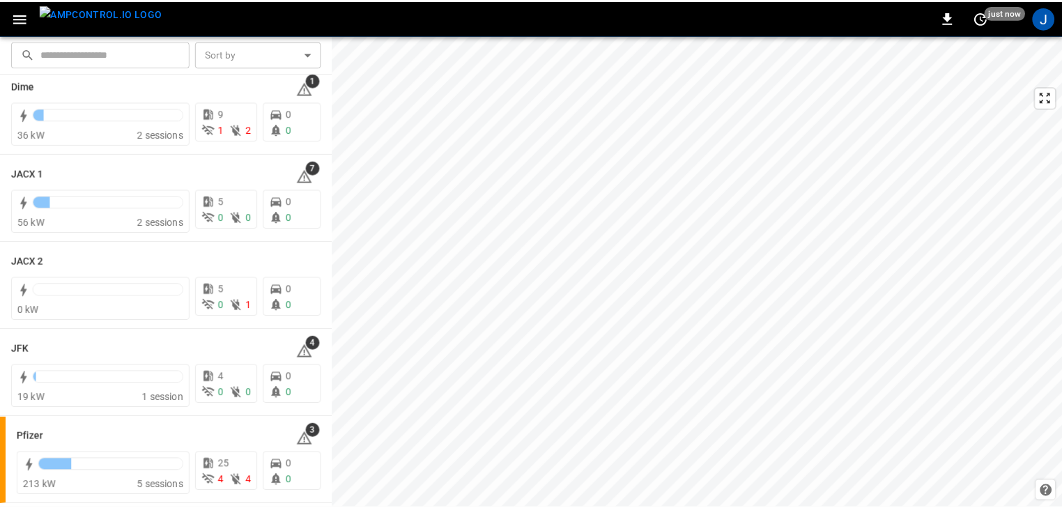
scroll to position [289, 0]
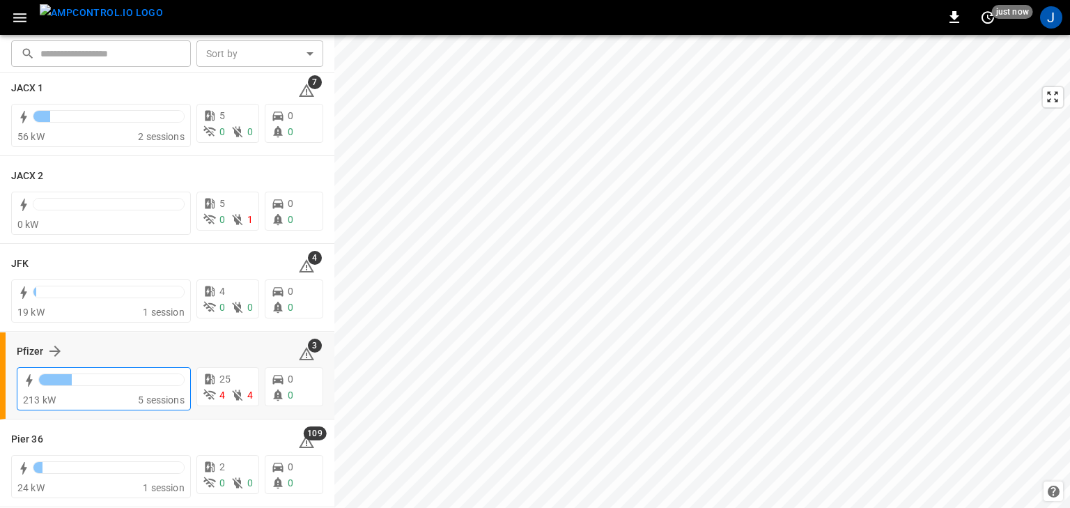
click at [113, 391] on div at bounding box center [111, 384] width 146 height 20
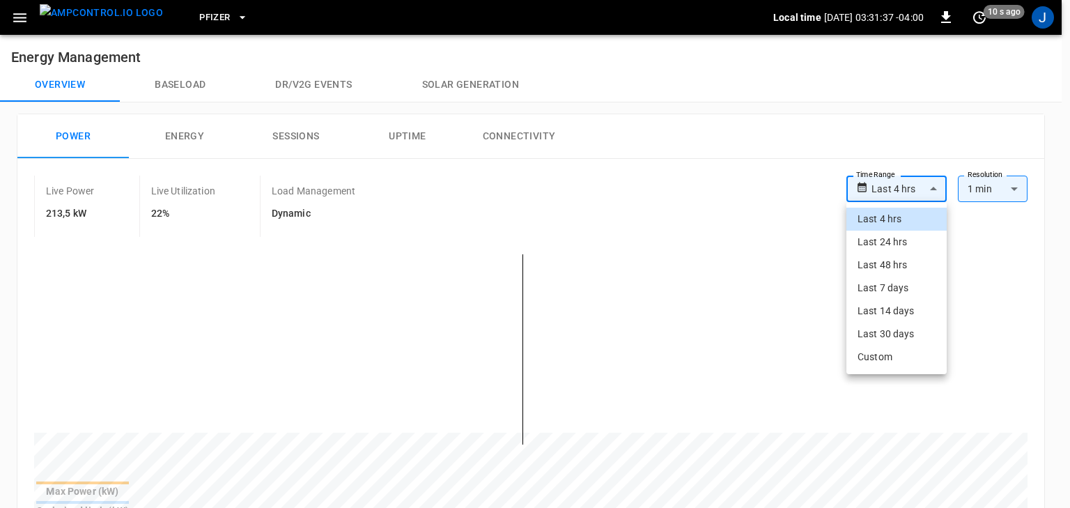
click at [895, 287] on li "Last 7 days" at bounding box center [897, 288] width 100 height 23
type input "**********"
type input "***"
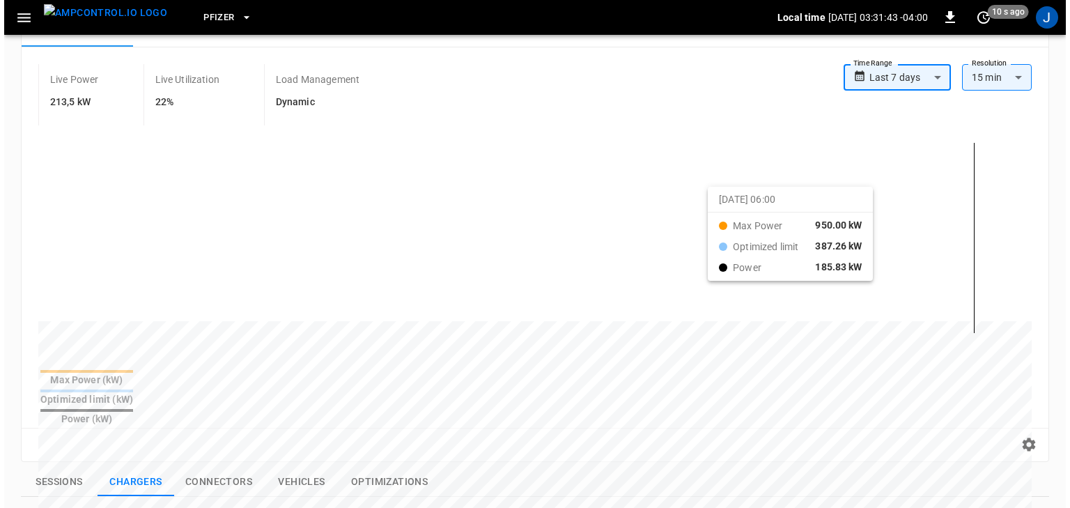
scroll to position [56, 0]
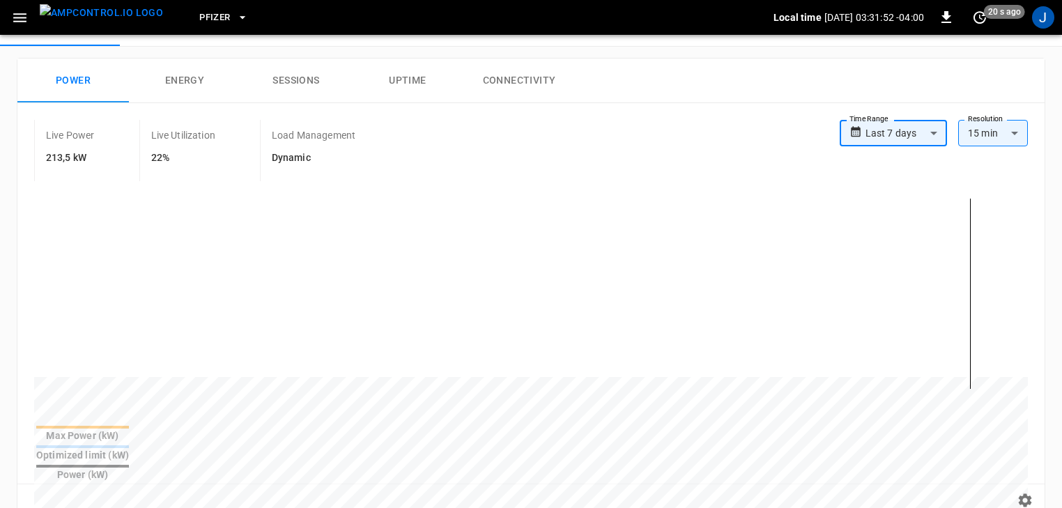
click at [925, 136] on body "**********" at bounding box center [531, 478] width 1062 height 1069
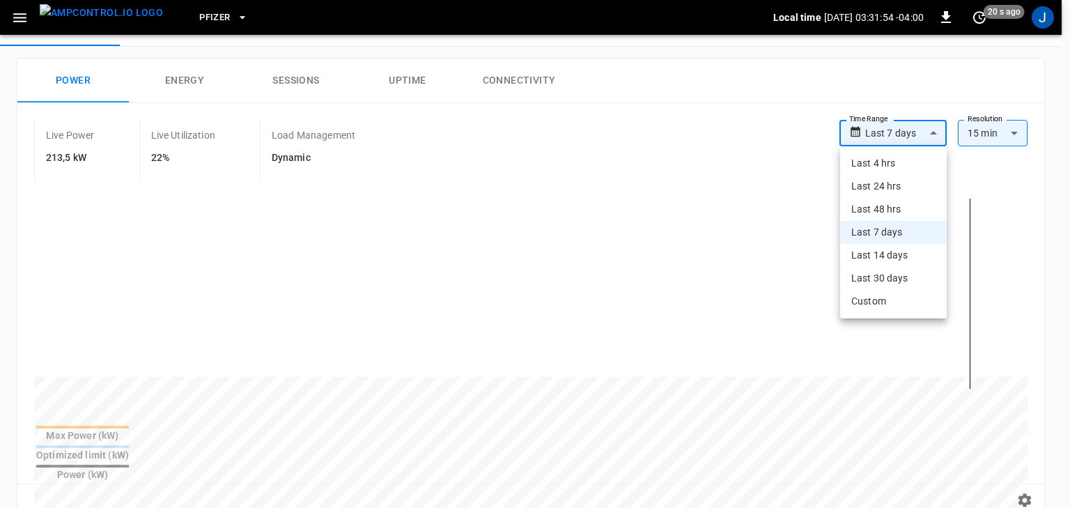
click at [902, 255] on li "Last 14 days" at bounding box center [893, 255] width 107 height 23
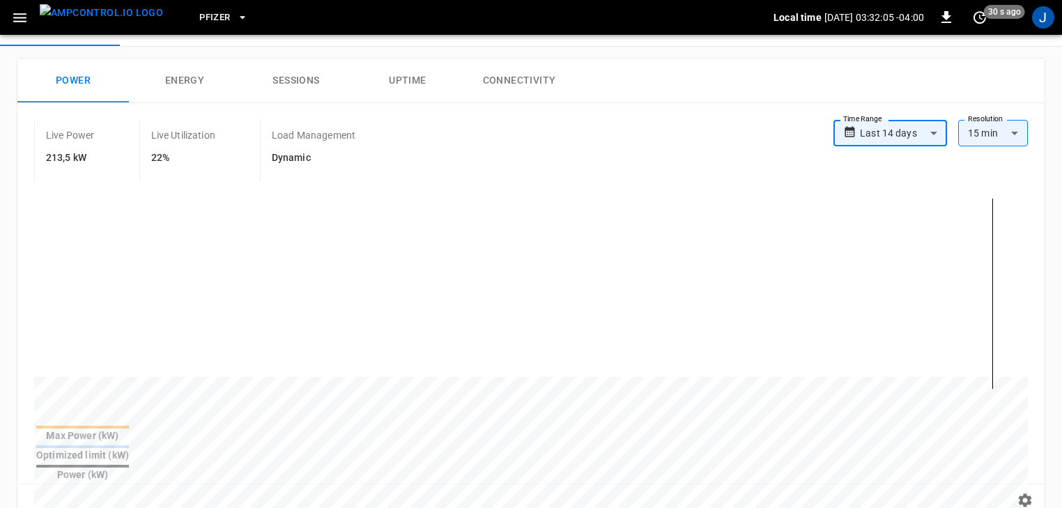
click at [236, 24] on icon "button" at bounding box center [243, 17] width 14 height 14
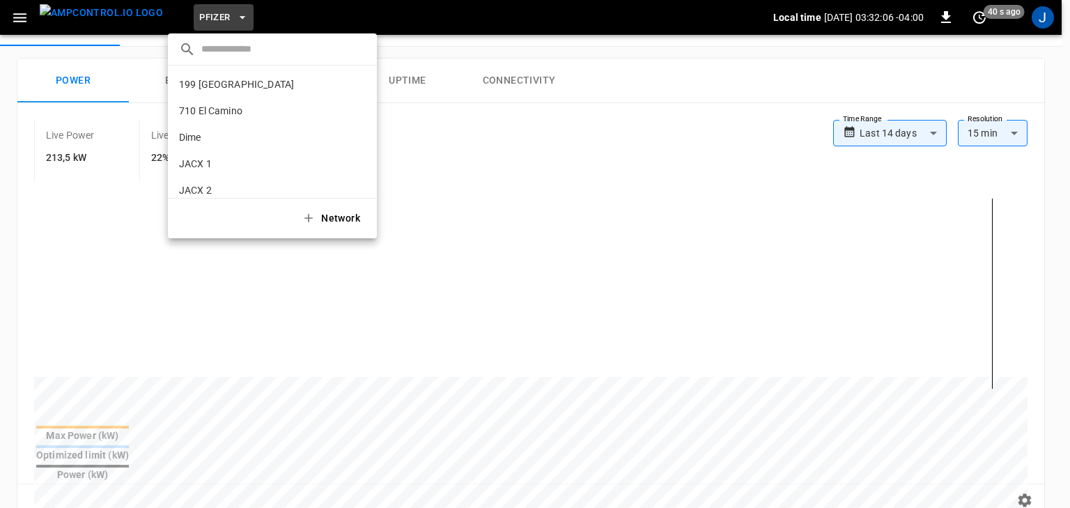
scroll to position [90, 0]
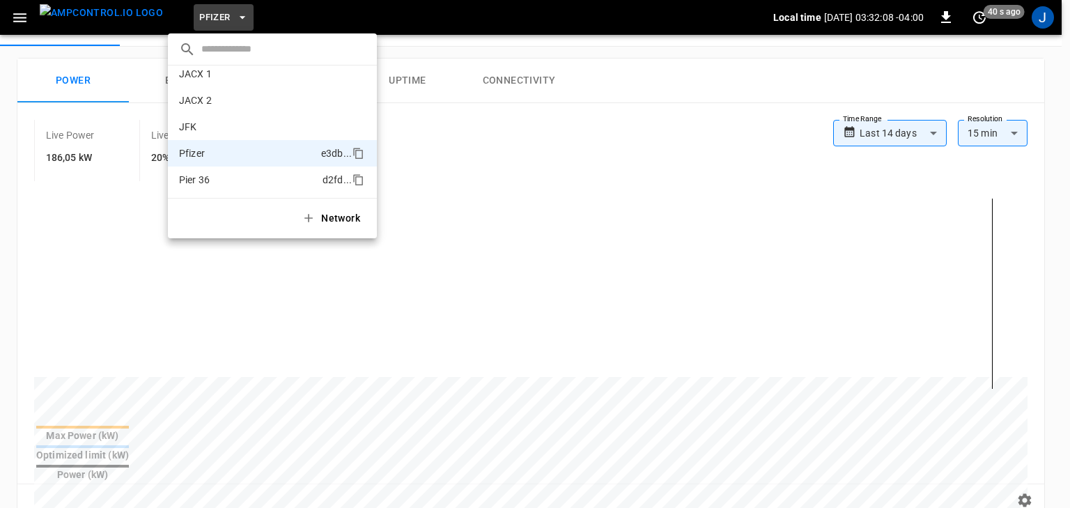
click at [249, 180] on p "Pier 36" at bounding box center [248, 180] width 138 height 14
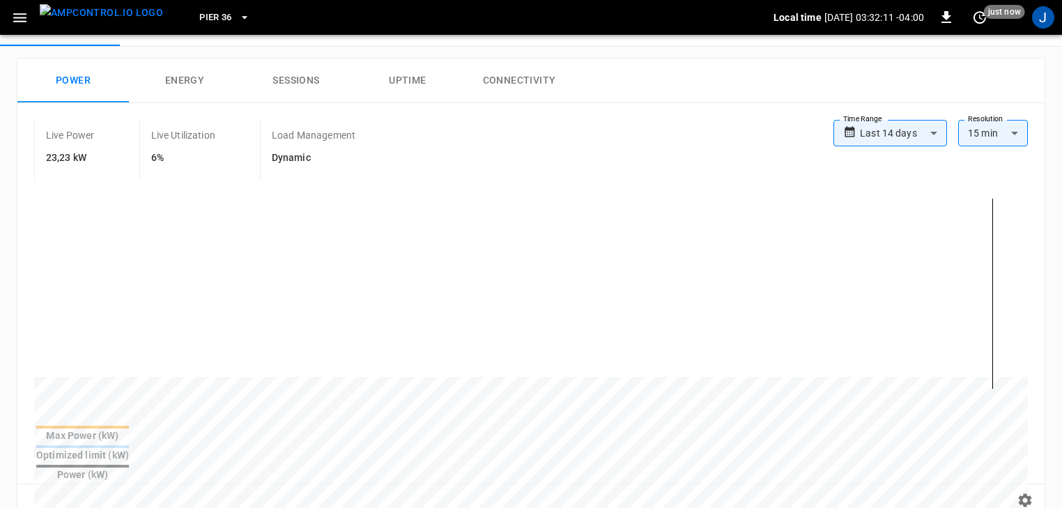
click at [883, 139] on body "**********" at bounding box center [531, 478] width 1062 height 1069
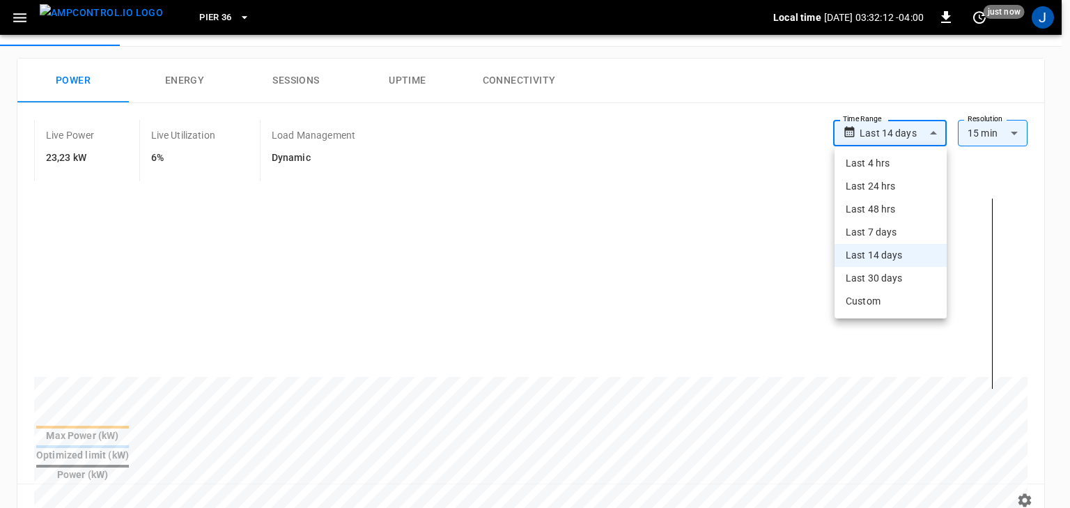
click at [886, 231] on li "Last 7 days" at bounding box center [891, 232] width 112 height 23
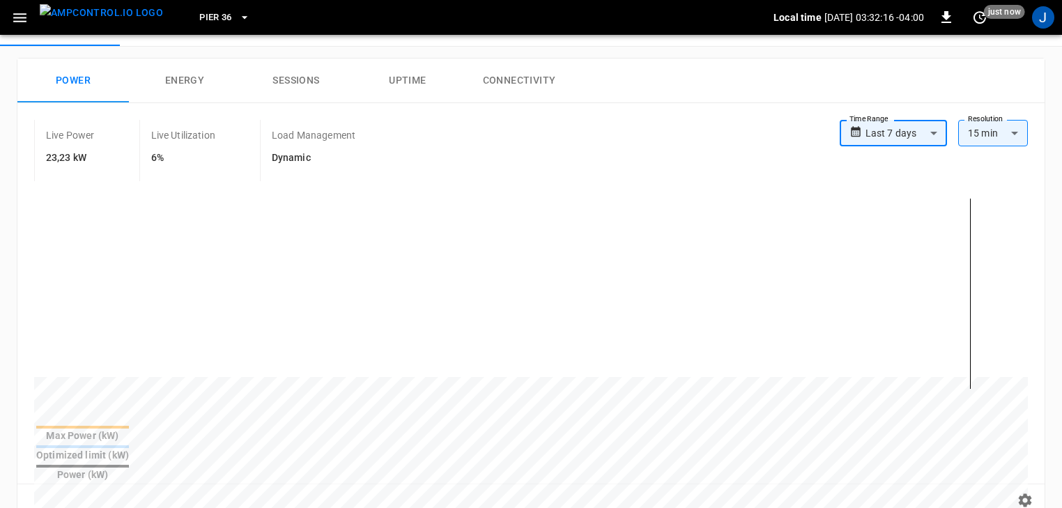
click at [238, 22] on icon "button" at bounding box center [245, 17] width 14 height 14
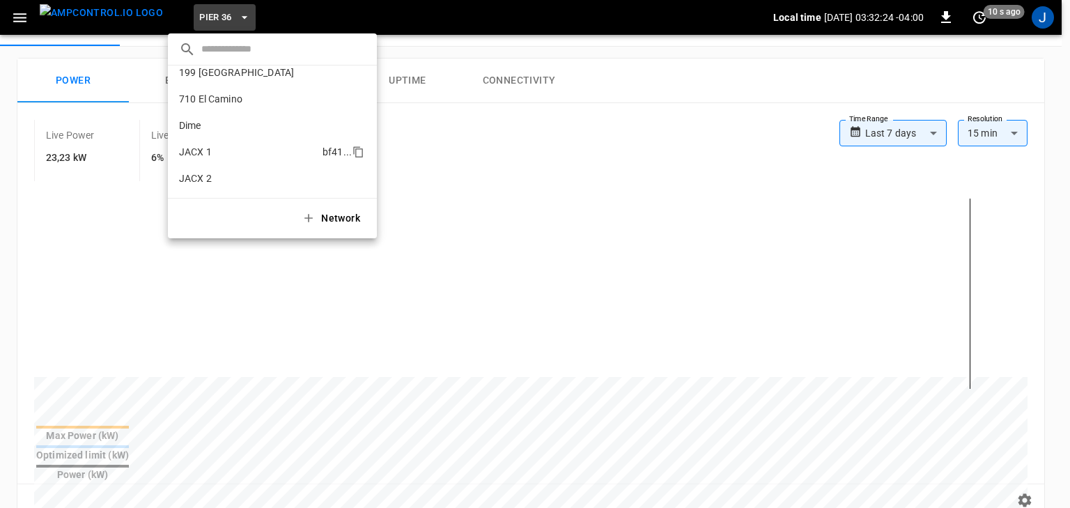
scroll to position [0, 0]
click at [229, 167] on p "JACX 1" at bounding box center [248, 164] width 138 height 14
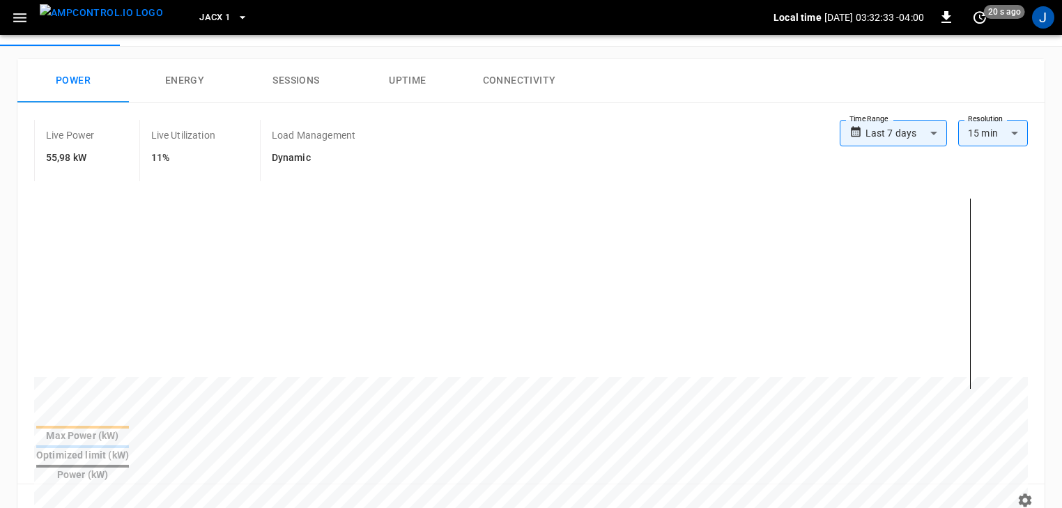
click at [210, 20] on button "JACX 1" at bounding box center [224, 17] width 60 height 27
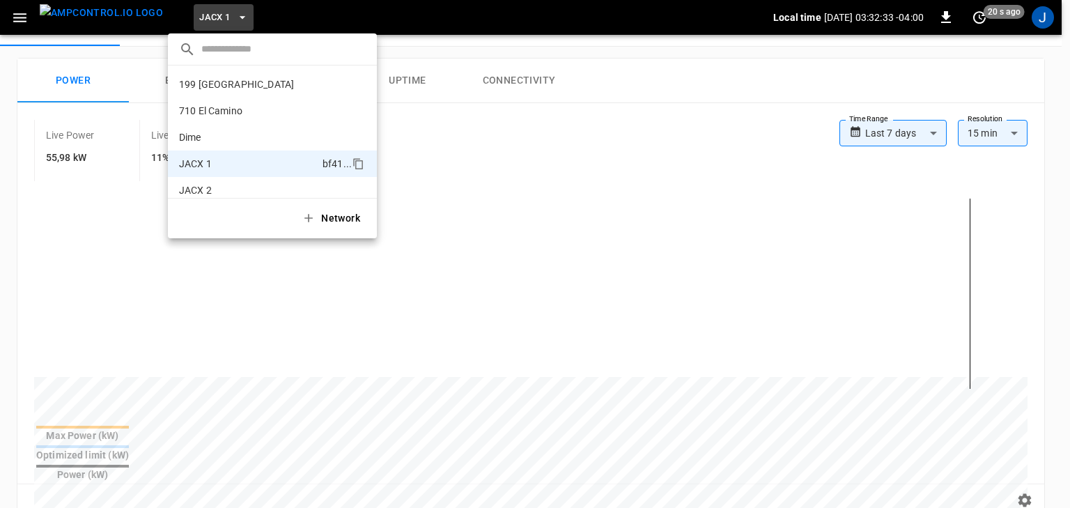
scroll to position [75, 0]
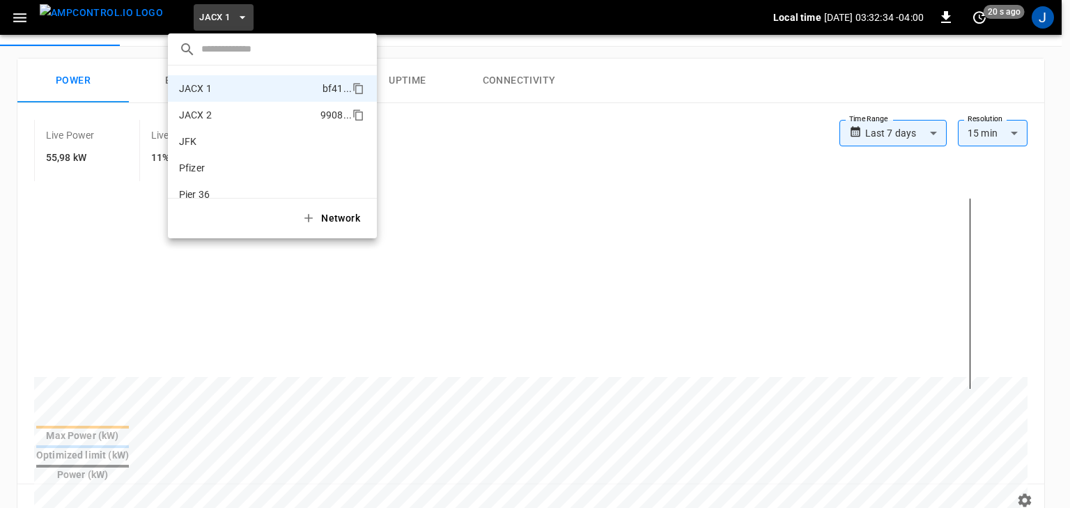
click at [226, 112] on p "JACX 2" at bounding box center [247, 115] width 136 height 14
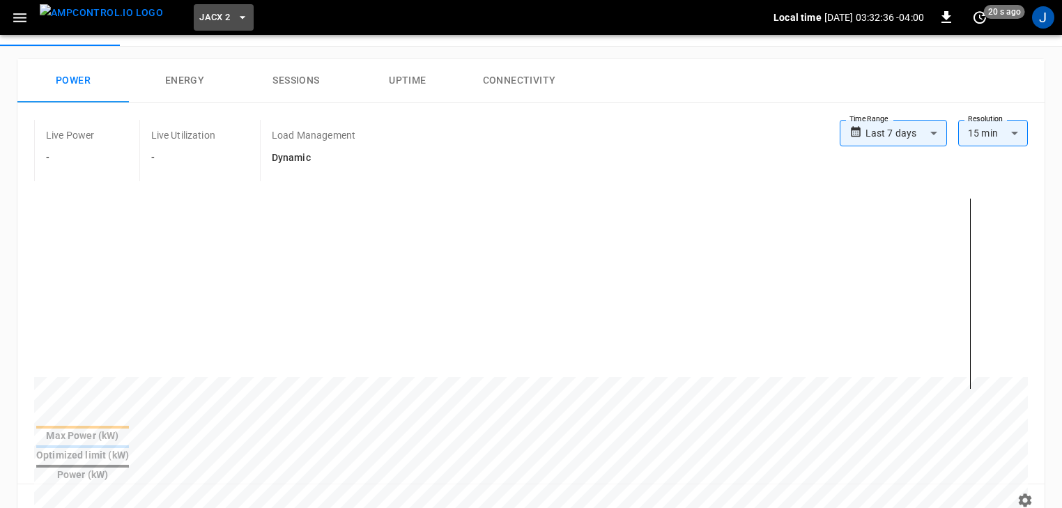
click at [201, 21] on span "JACX 2" at bounding box center [214, 18] width 31 height 16
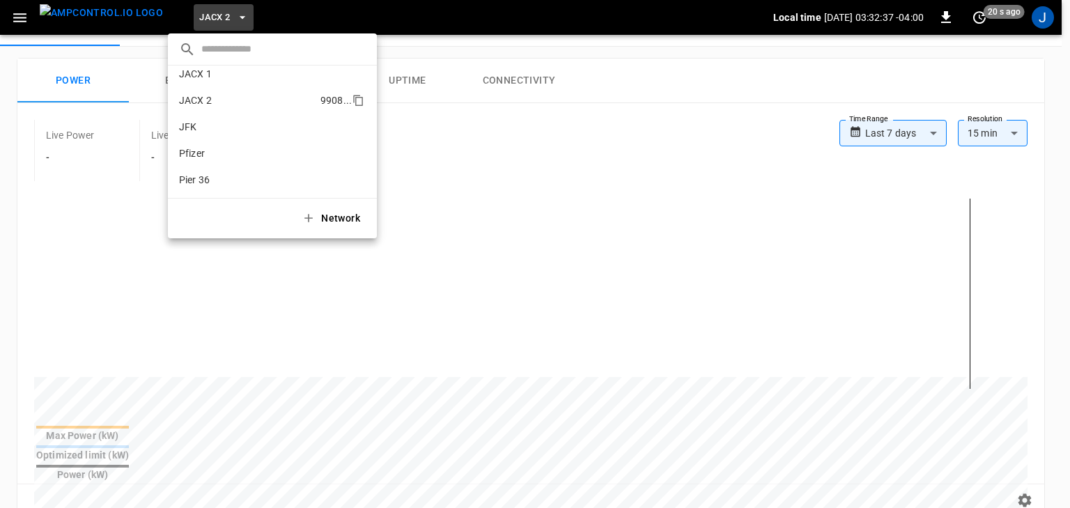
scroll to position [34, 0]
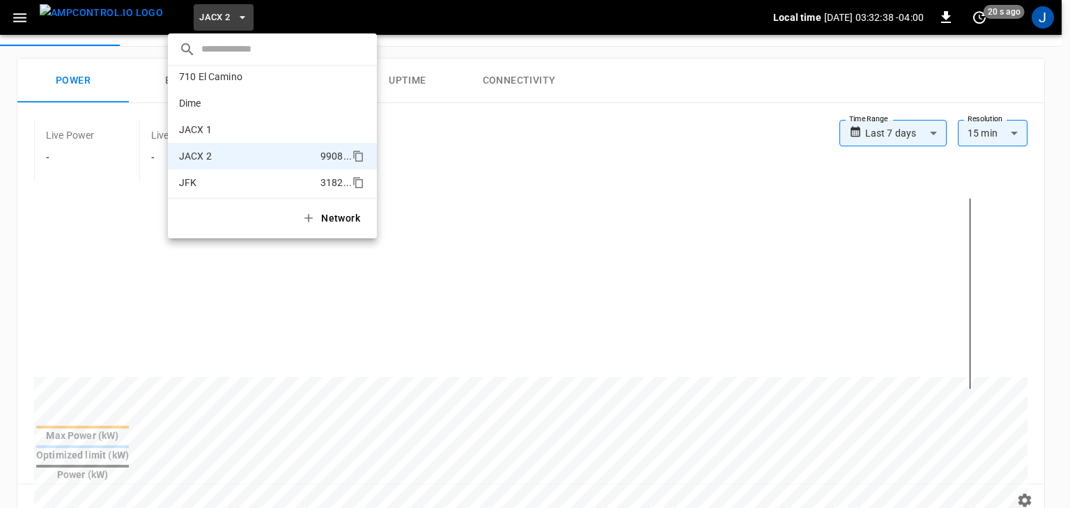
click at [219, 176] on p "JFK" at bounding box center [247, 183] width 136 height 14
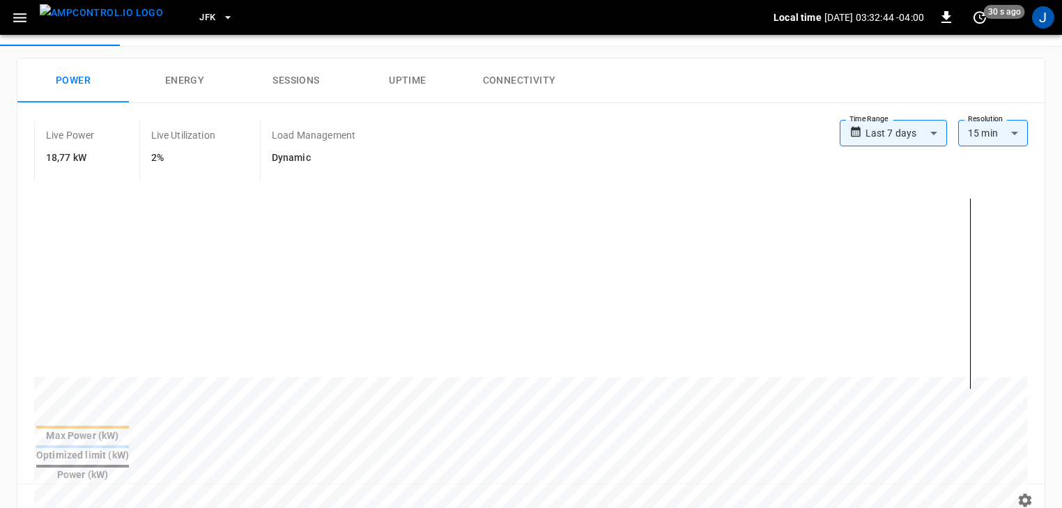
click at [209, 9] on button "JFK" at bounding box center [216, 17] width 45 height 27
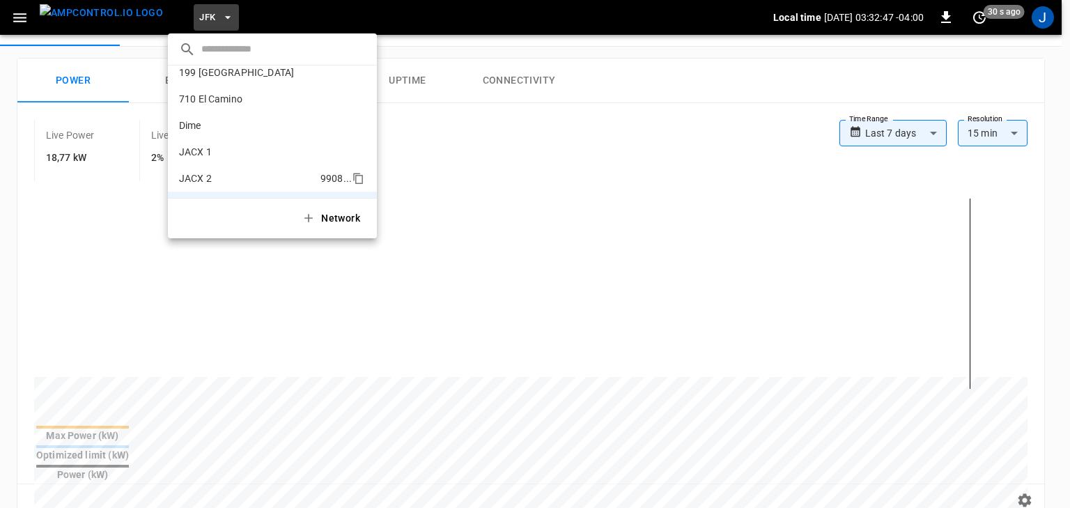
scroll to position [0, 0]
click at [226, 135] on p "Dime" at bounding box center [247, 137] width 137 height 14
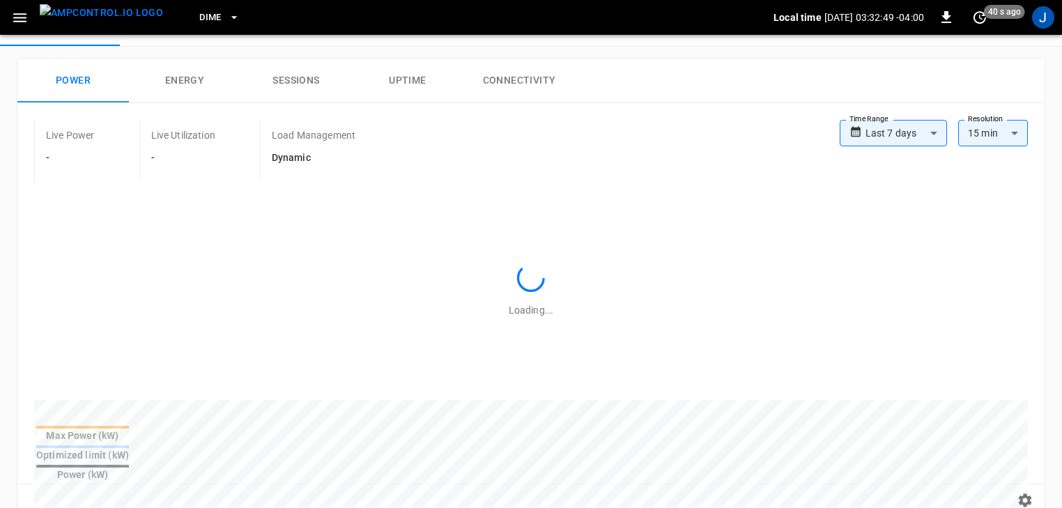
click at [227, 19] on icon "button" at bounding box center [234, 17] width 14 height 14
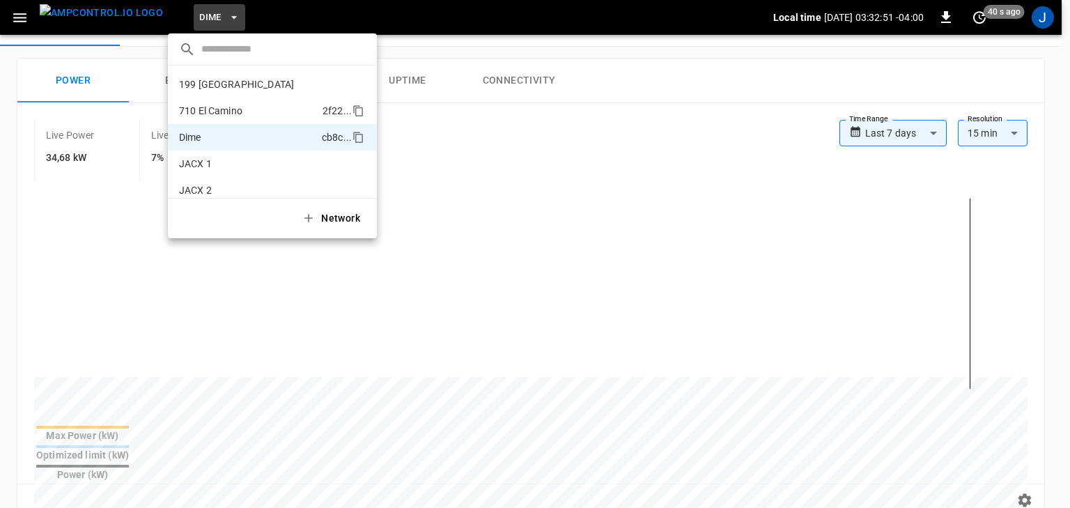
click at [236, 109] on p "710 El Camino" at bounding box center [248, 111] width 138 height 14
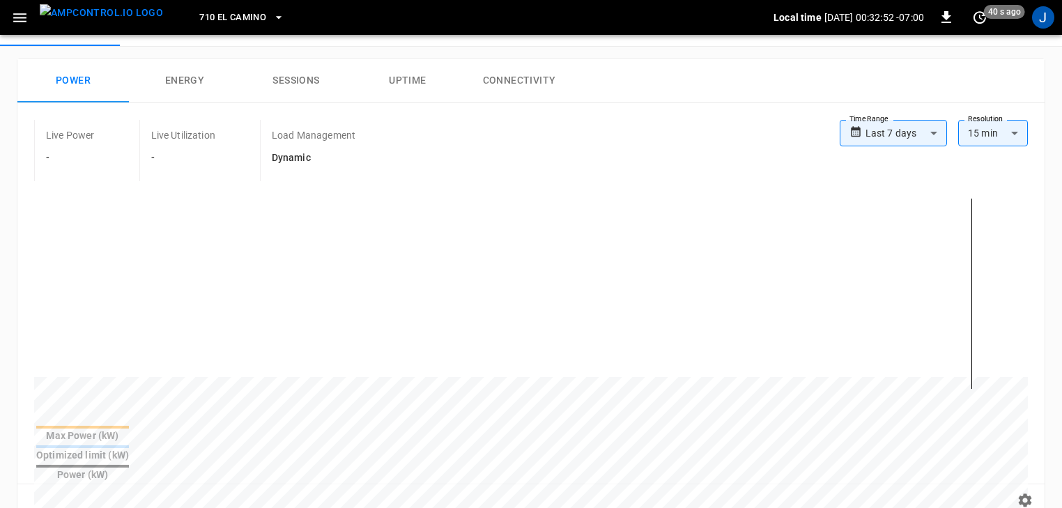
click at [229, 14] on span "710 El Camino" at bounding box center [232, 18] width 67 height 16
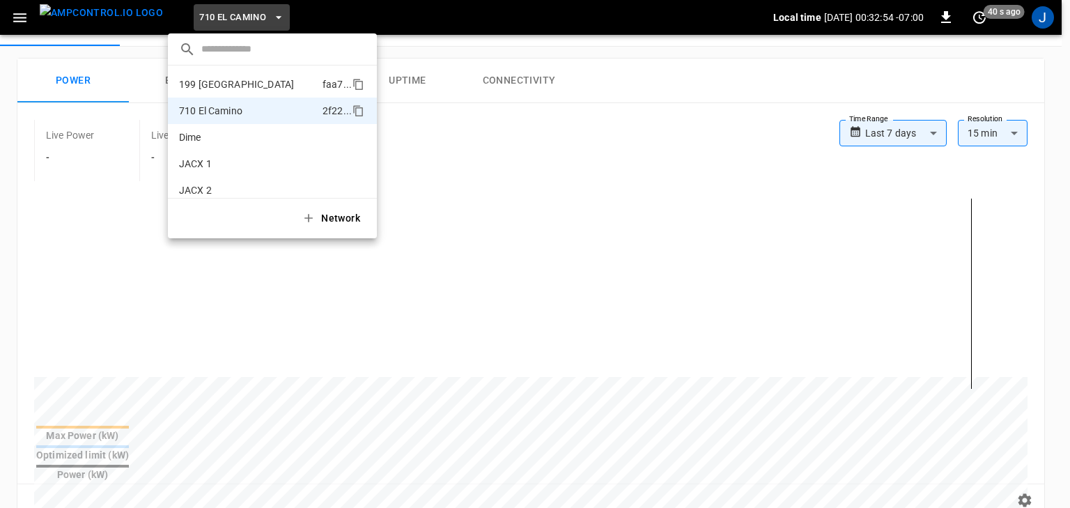
click at [234, 84] on p "199 [GEOGRAPHIC_DATA]" at bounding box center [248, 84] width 138 height 14
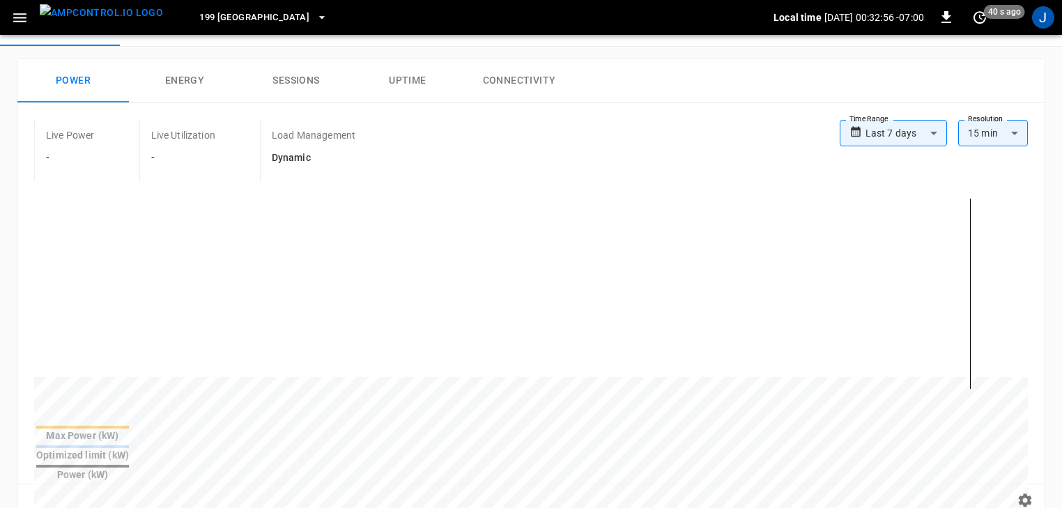
click at [315, 17] on icon "button" at bounding box center [322, 17] width 14 height 14
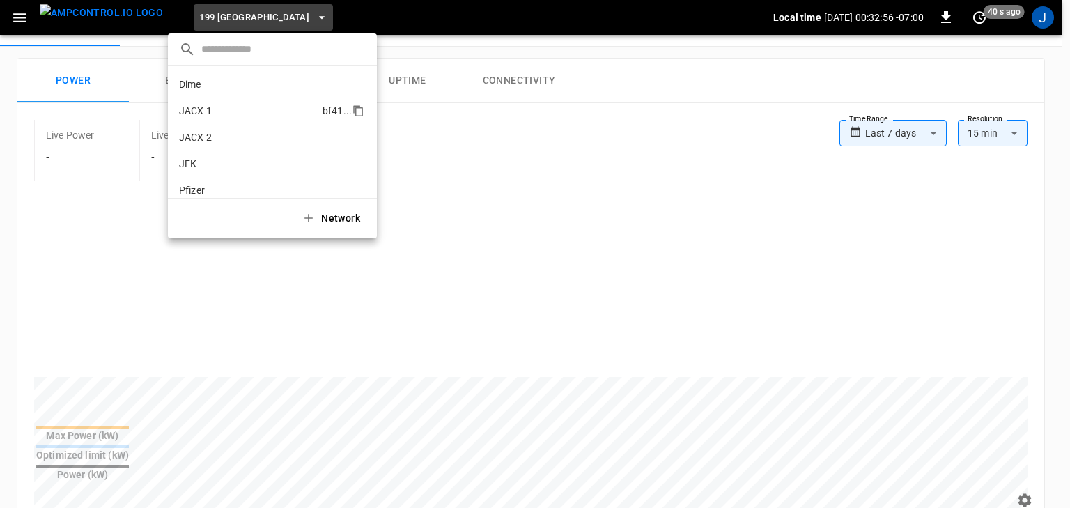
scroll to position [90, 0]
click at [236, 156] on p "Pfizer" at bounding box center [247, 153] width 137 height 14
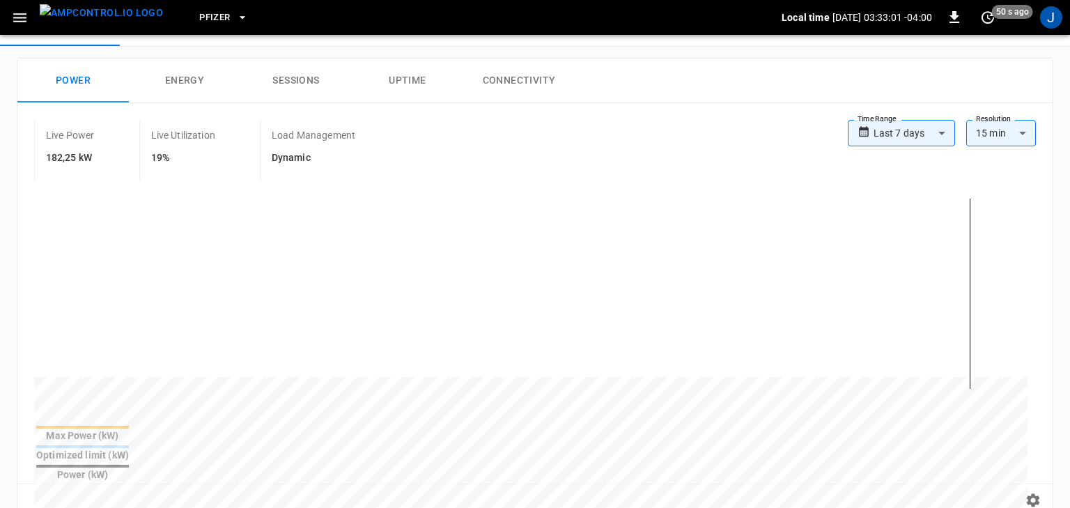
click at [918, 139] on body "**********" at bounding box center [535, 478] width 1070 height 1069
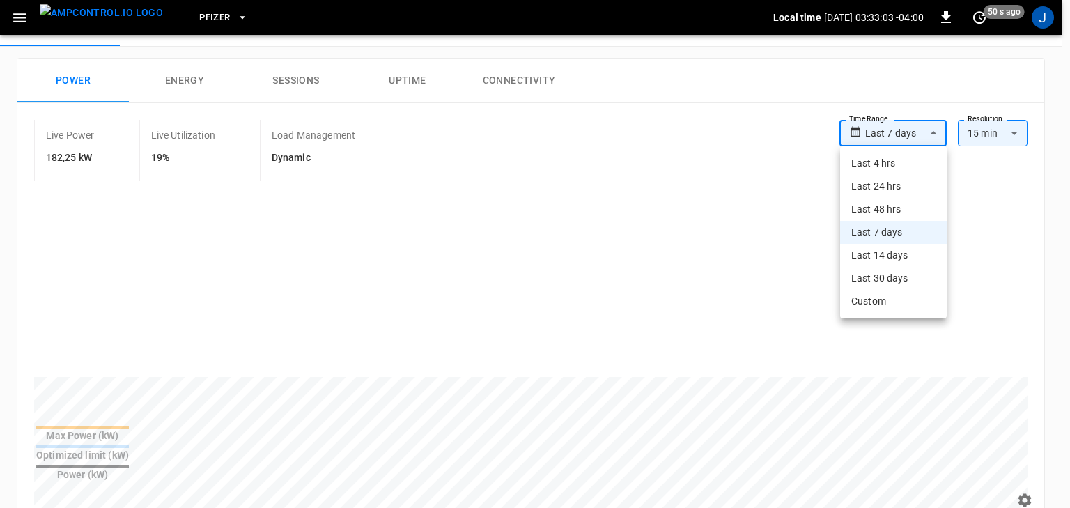
click at [895, 209] on li "Last 48 hrs" at bounding box center [893, 209] width 107 height 23
type input "**********"
type input "**"
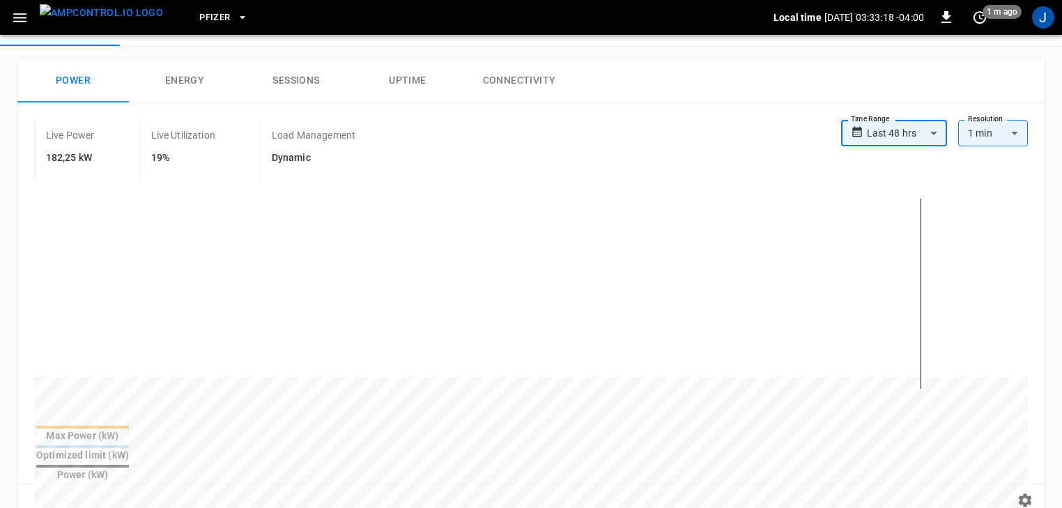
click at [236, 18] on icon "button" at bounding box center [243, 17] width 14 height 14
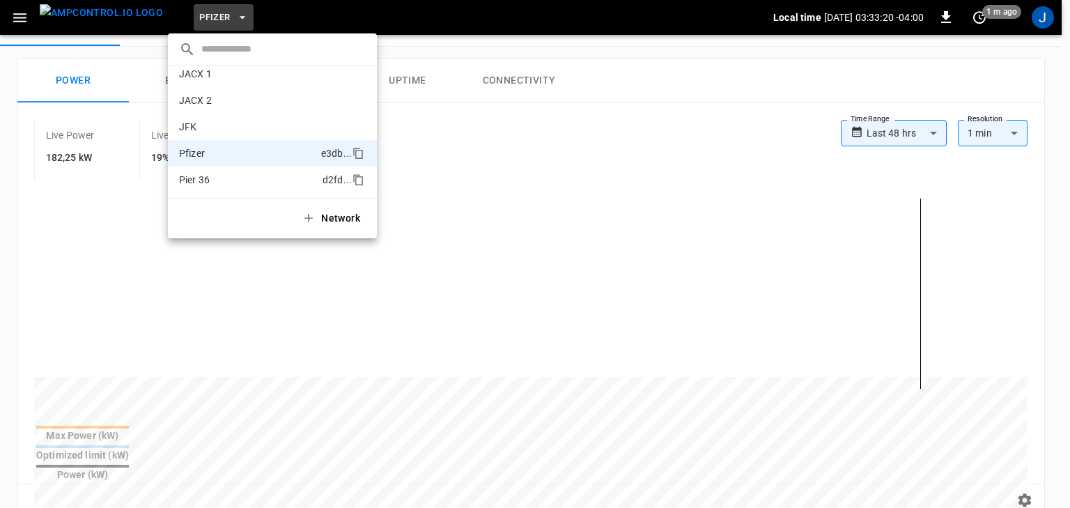
click at [262, 179] on p "Pier 36" at bounding box center [248, 180] width 138 height 14
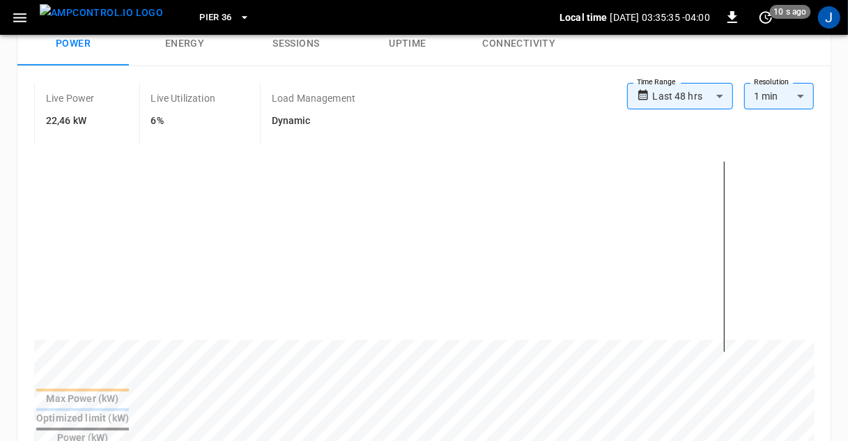
scroll to position [74, 0]
